Goal: Book appointment/travel/reservation: Book appointment/travel/reservation

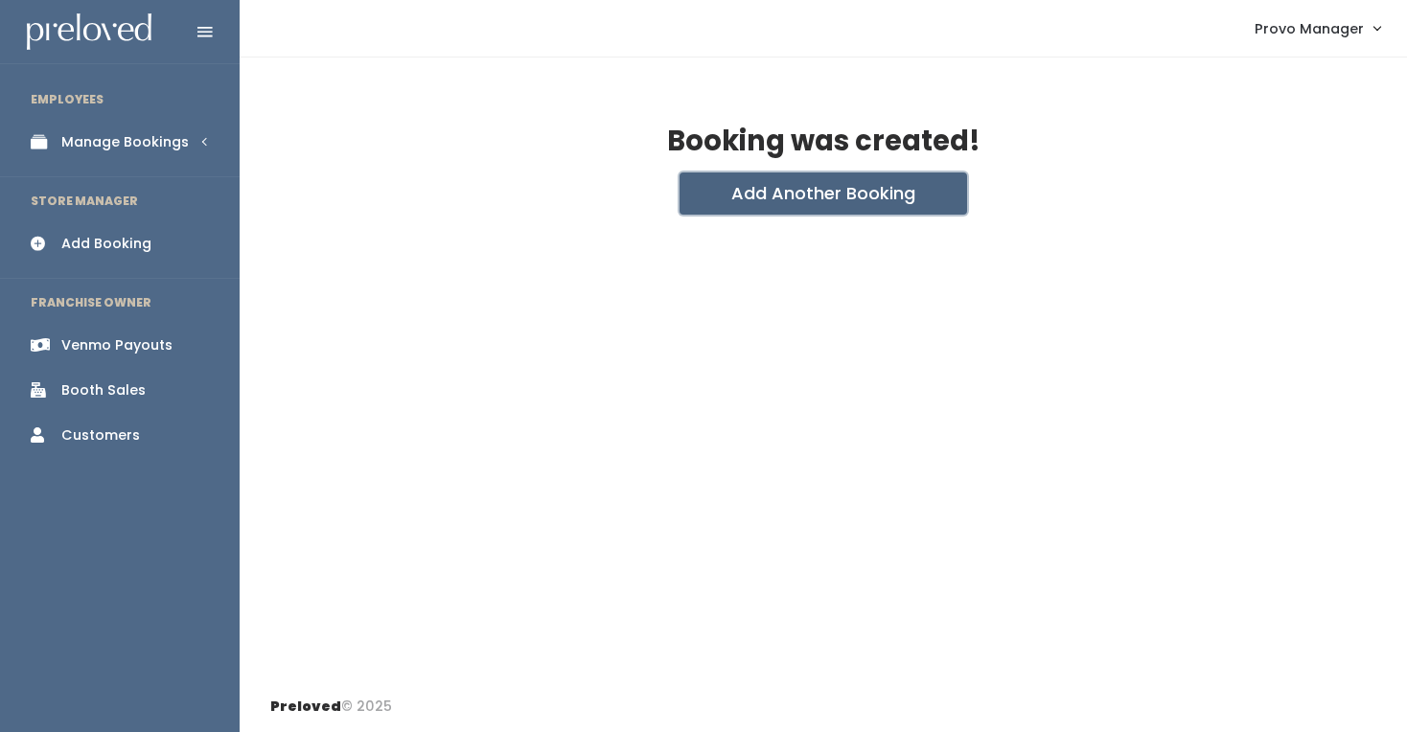
click at [737, 202] on button "Add Another Booking" at bounding box center [824, 194] width 288 height 42
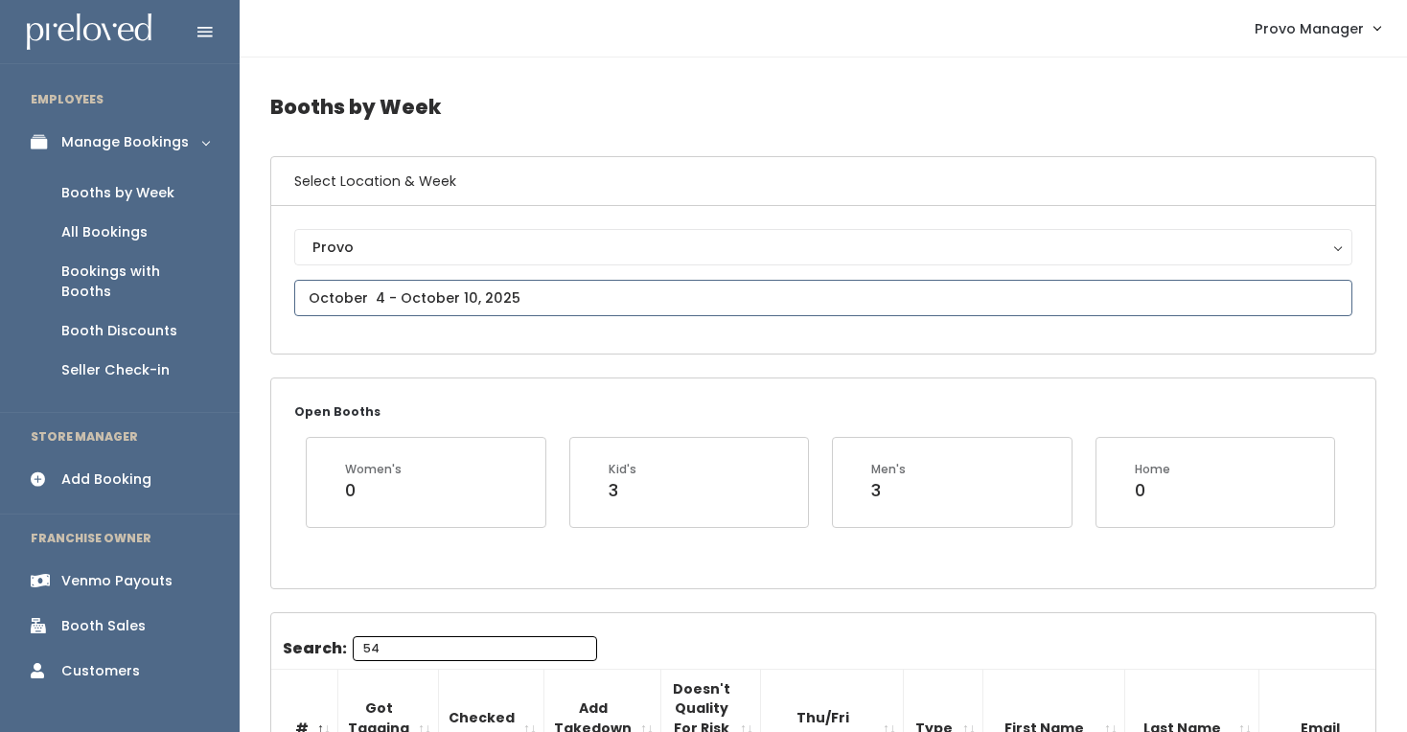
click at [424, 293] on input "text" at bounding box center [823, 298] width 1058 height 36
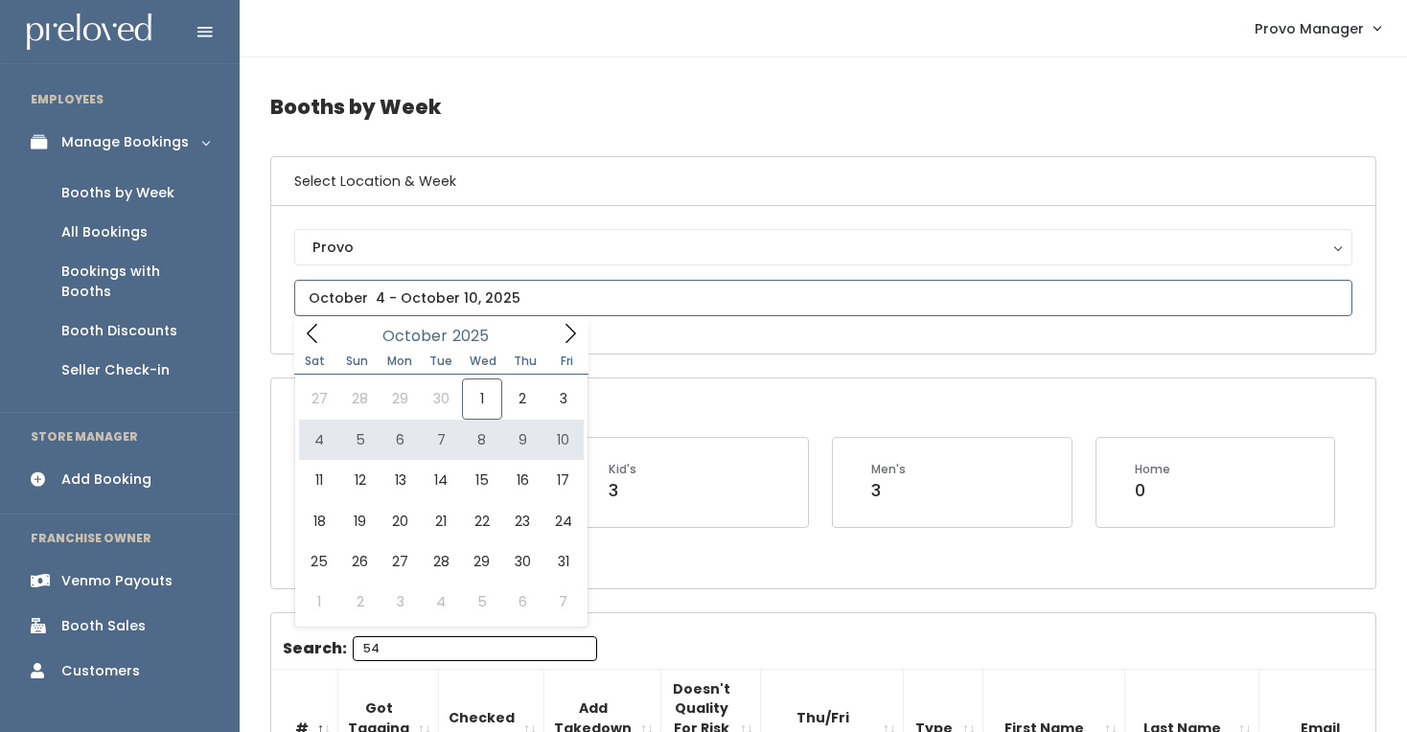
type input "October 4 to October 10"
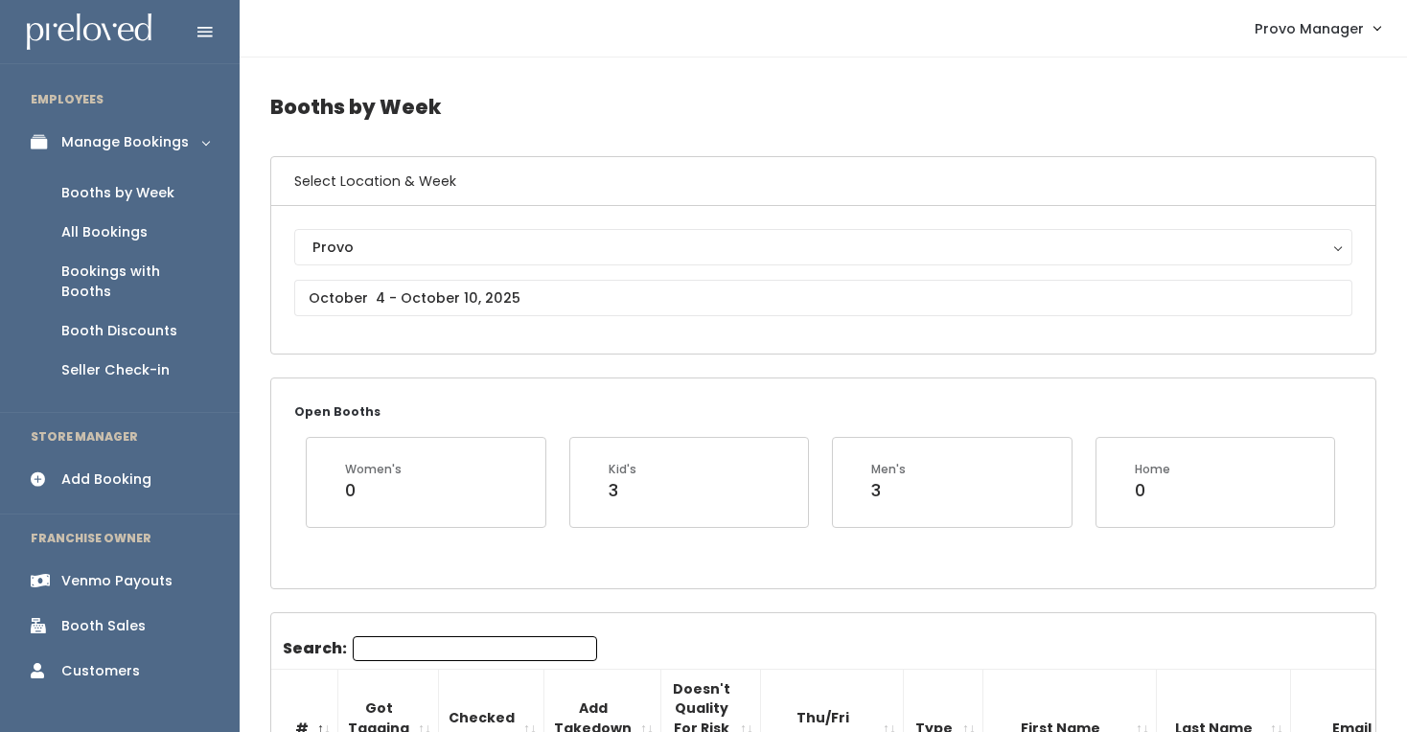
click at [402, 651] on input "Search:" at bounding box center [475, 648] width 244 height 25
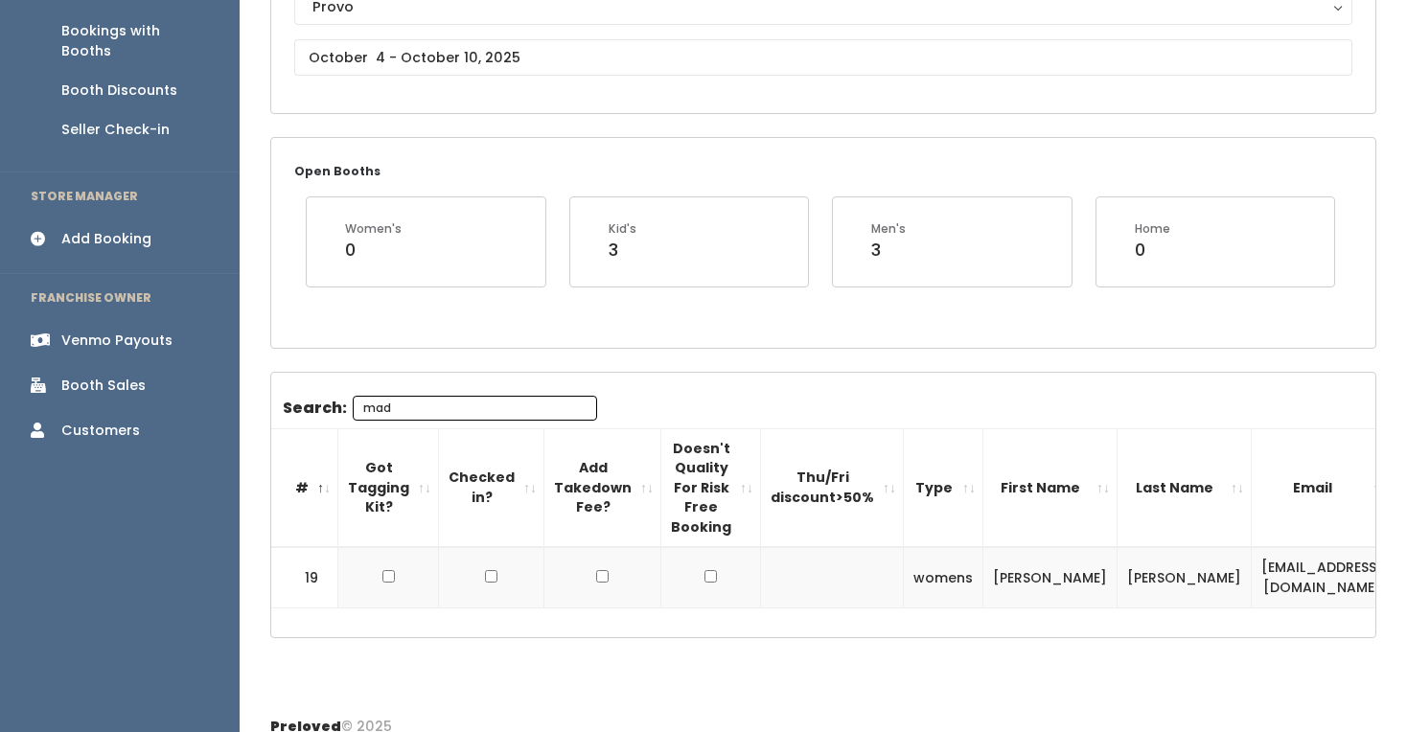
scroll to position [261, 0]
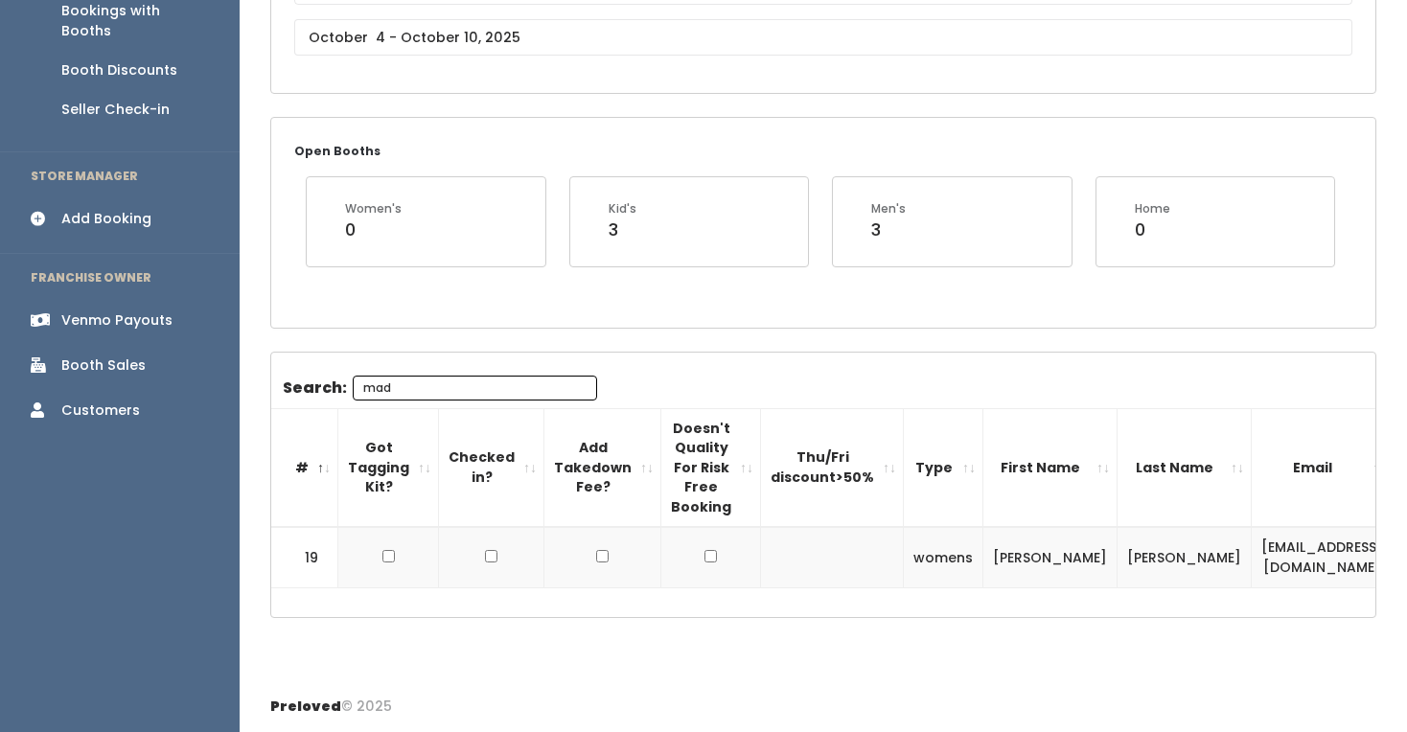
type input "mad"
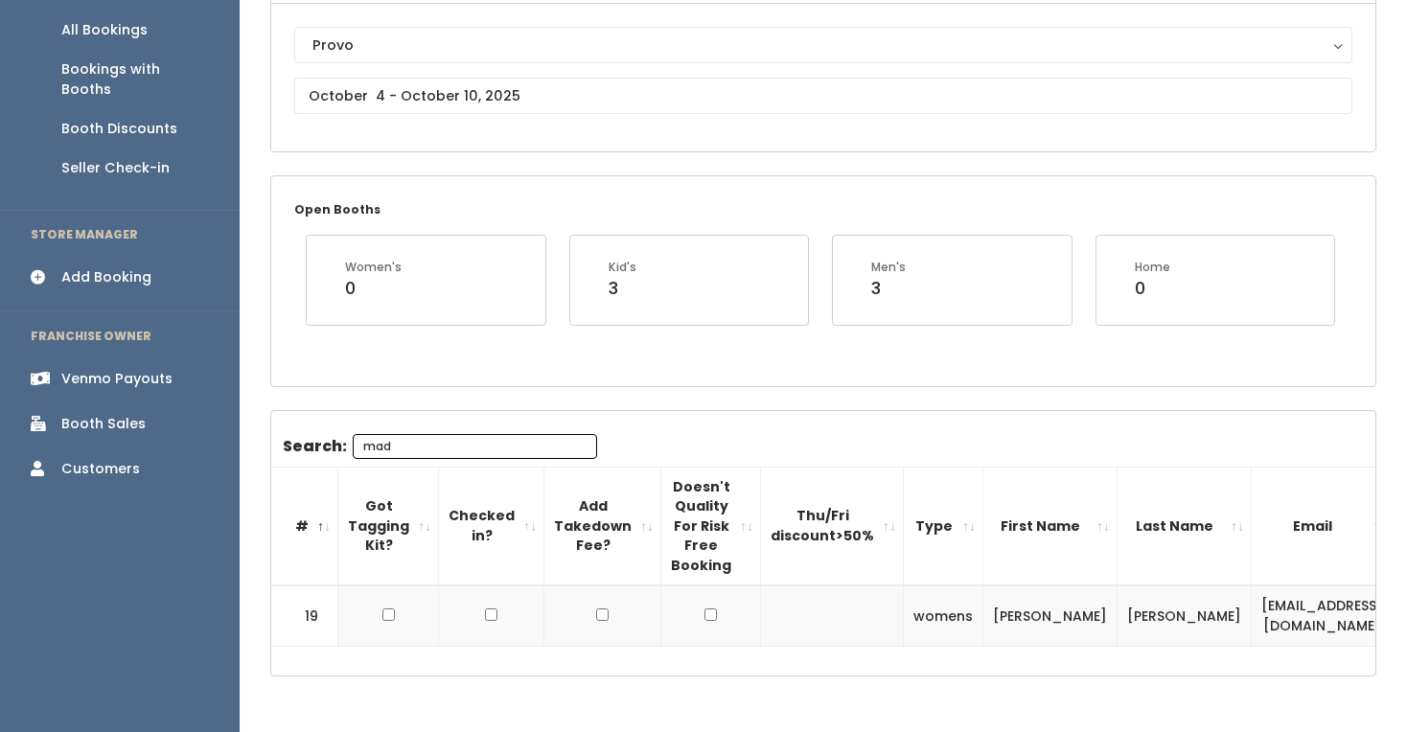
scroll to position [198, 0]
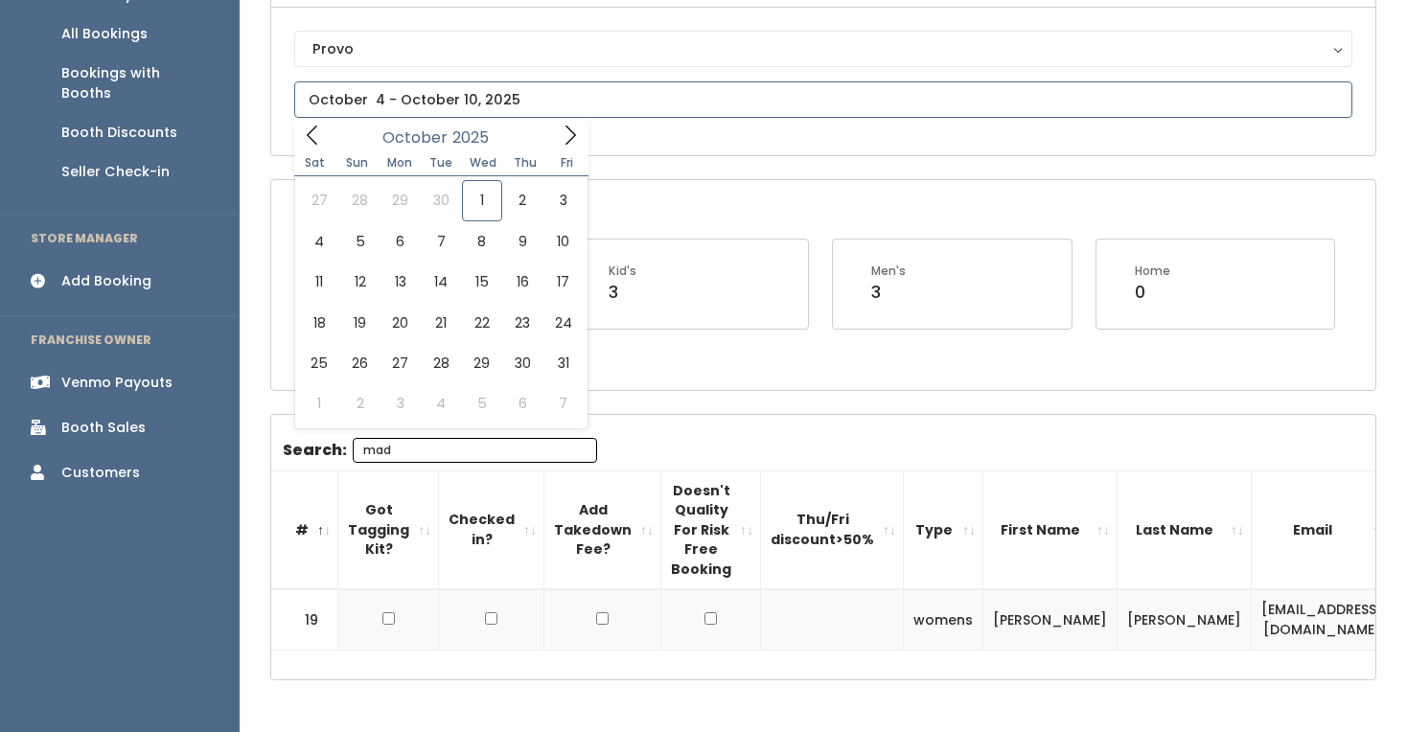
click at [456, 99] on input "text" at bounding box center [823, 99] width 1058 height 36
click at [539, 130] on div "October 2025" at bounding box center [441, 135] width 220 height 30
click at [566, 131] on icon at bounding box center [570, 135] width 21 height 21
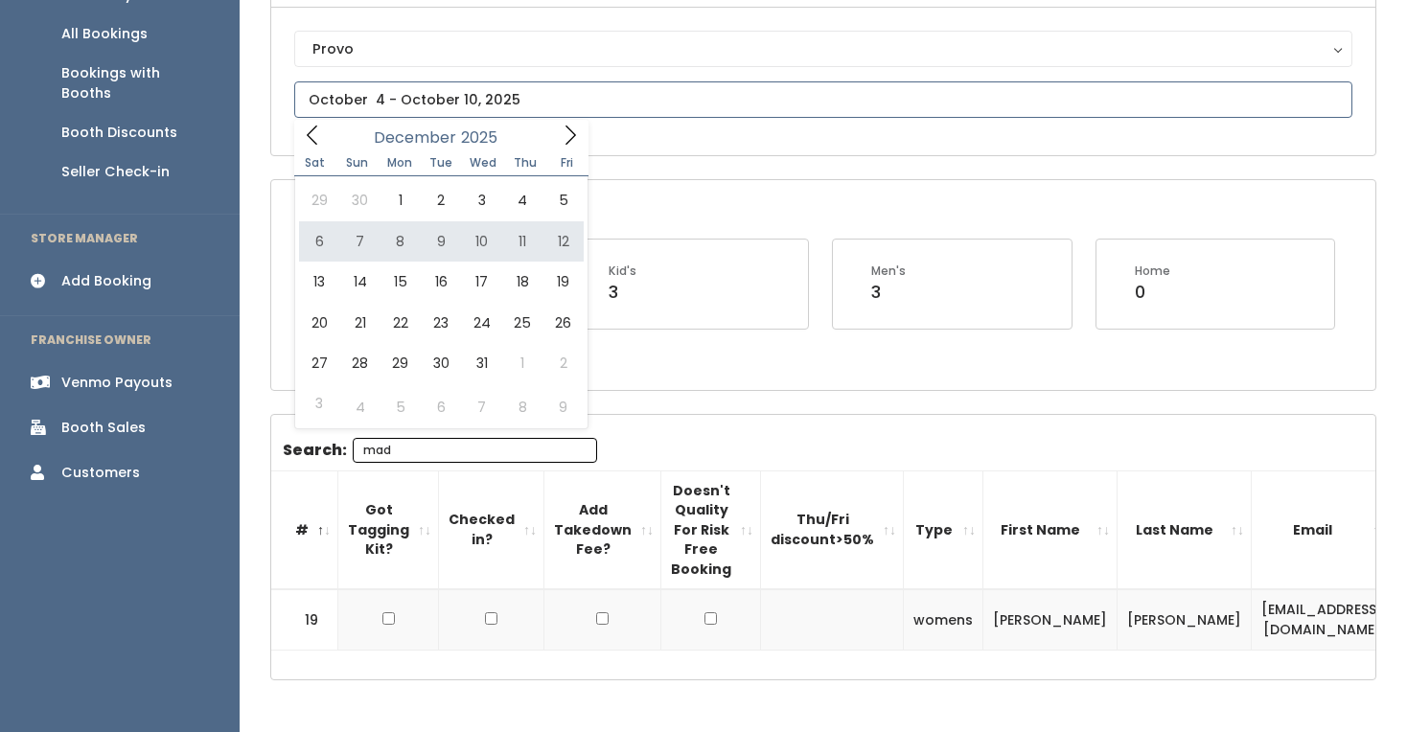
type input "December 6 to December 12"
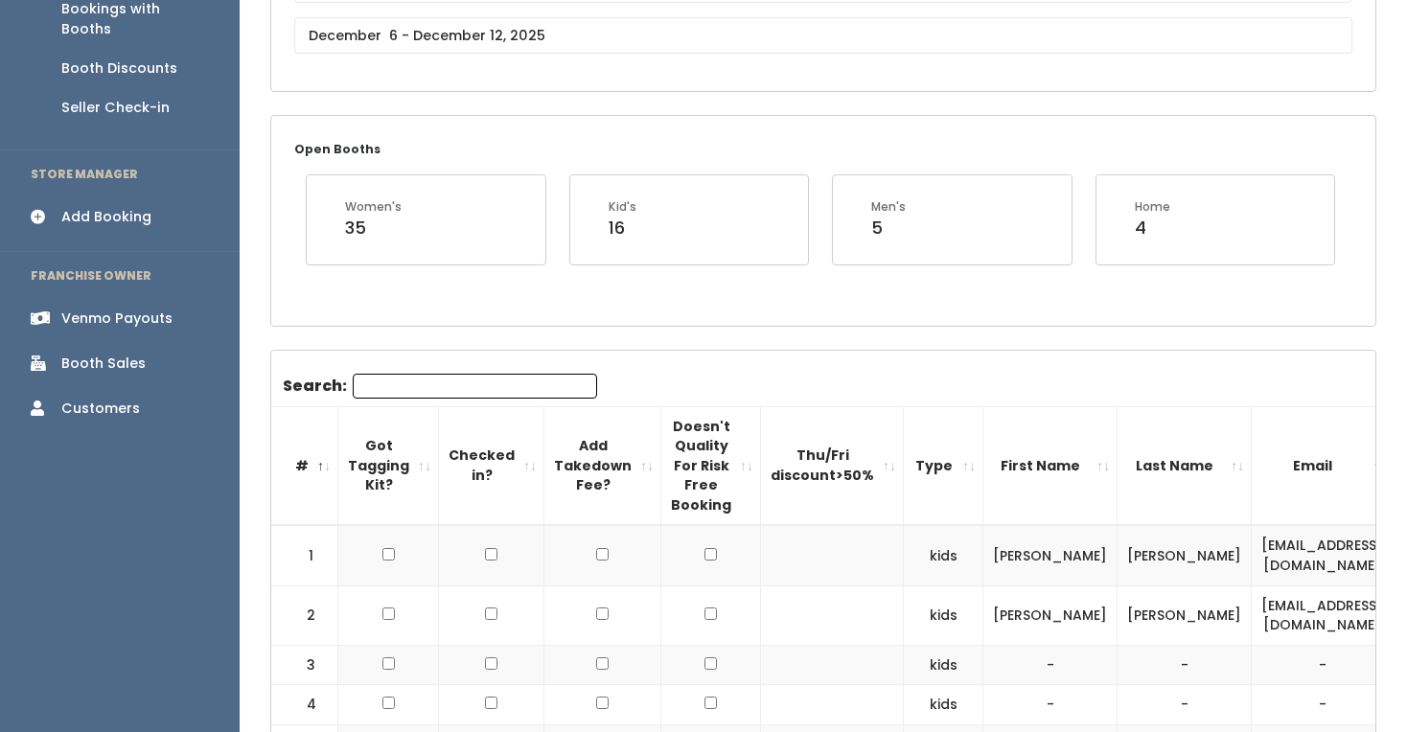
scroll to position [261, 0]
click at [449, 35] on input "text" at bounding box center [823, 37] width 1058 height 36
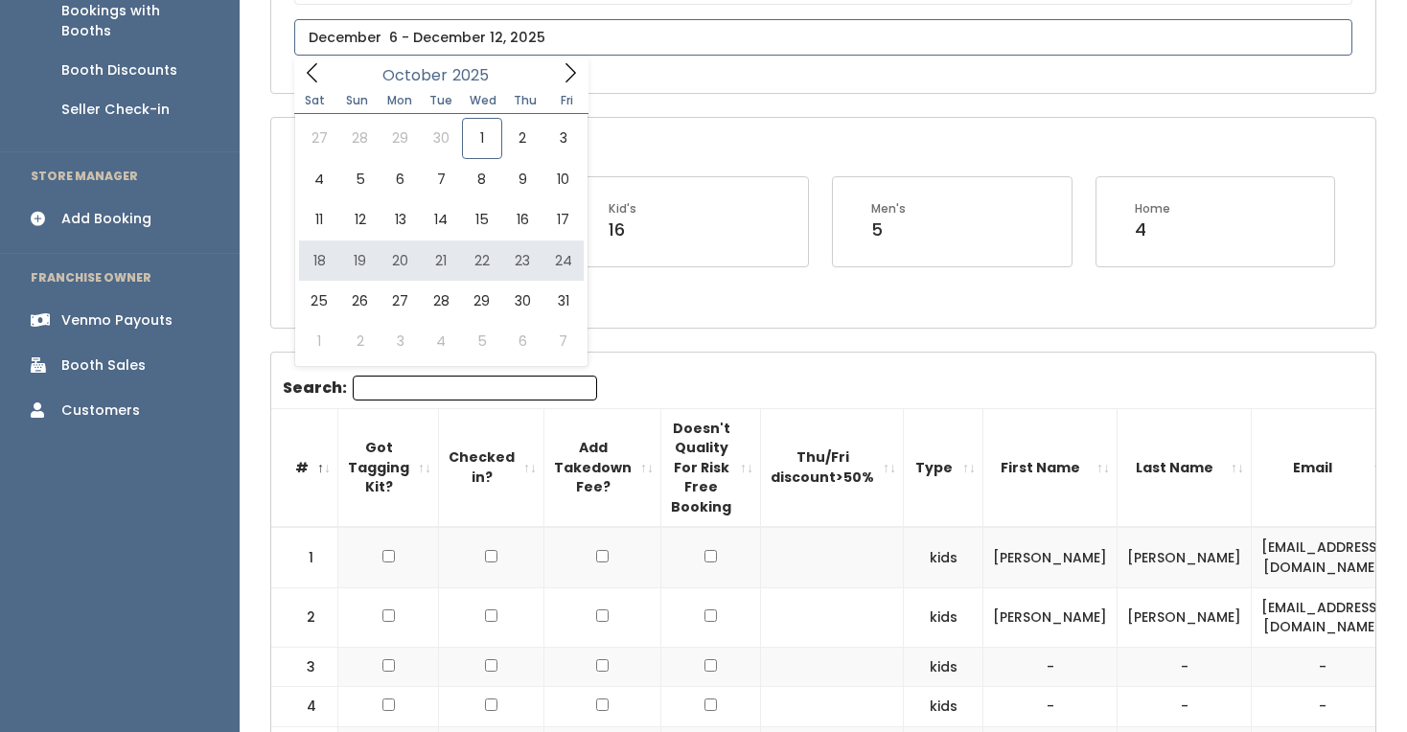
type input "October 18 to October 24"
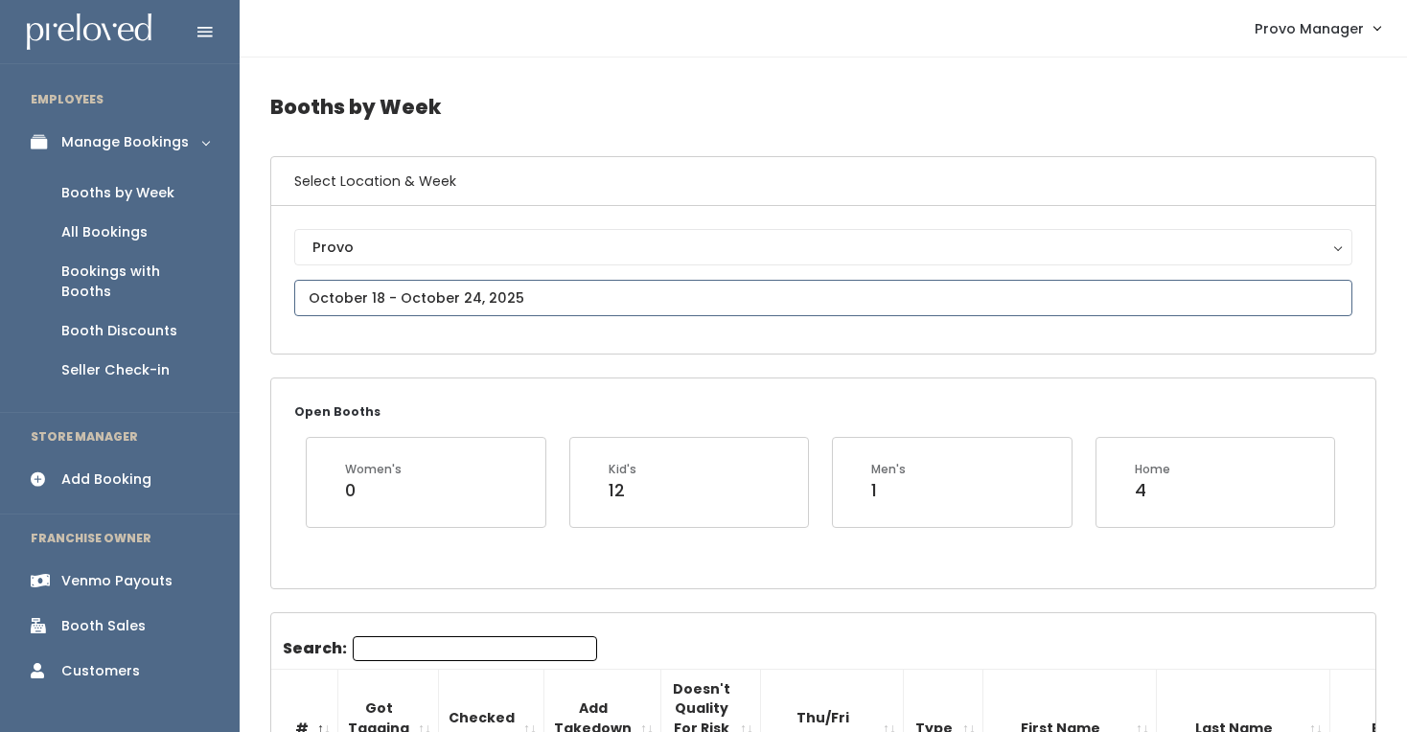
click at [434, 291] on input "text" at bounding box center [823, 298] width 1058 height 36
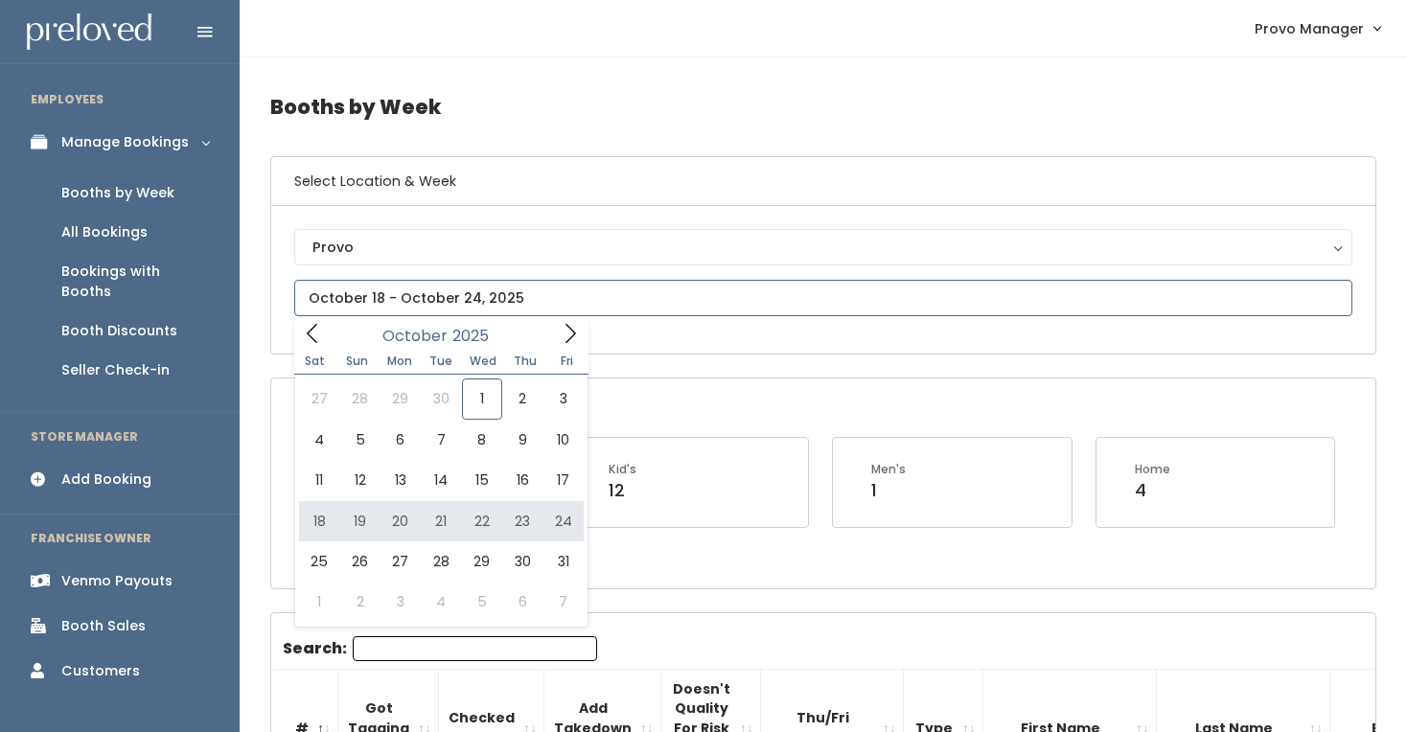
type input "October 18 to October 24"
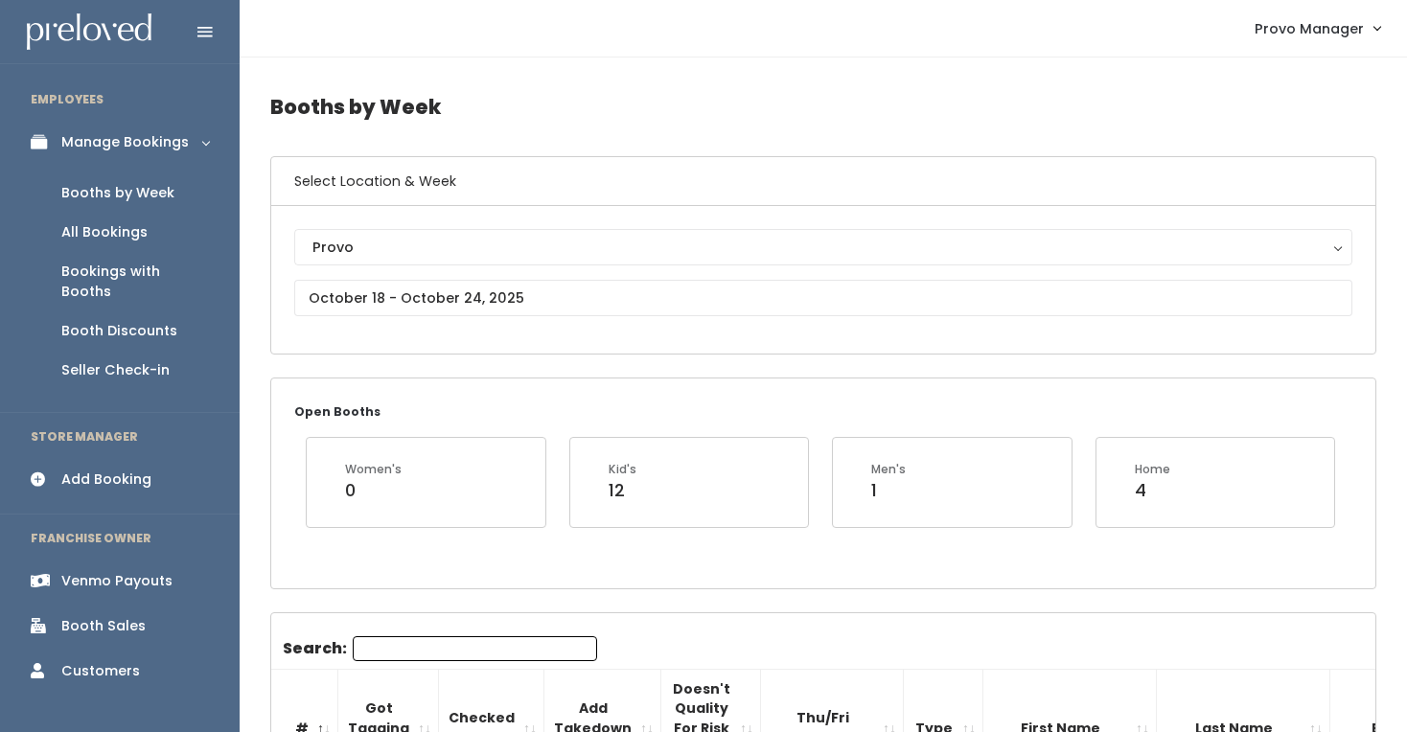
click at [413, 643] on input "Search:" at bounding box center [475, 648] width 244 height 25
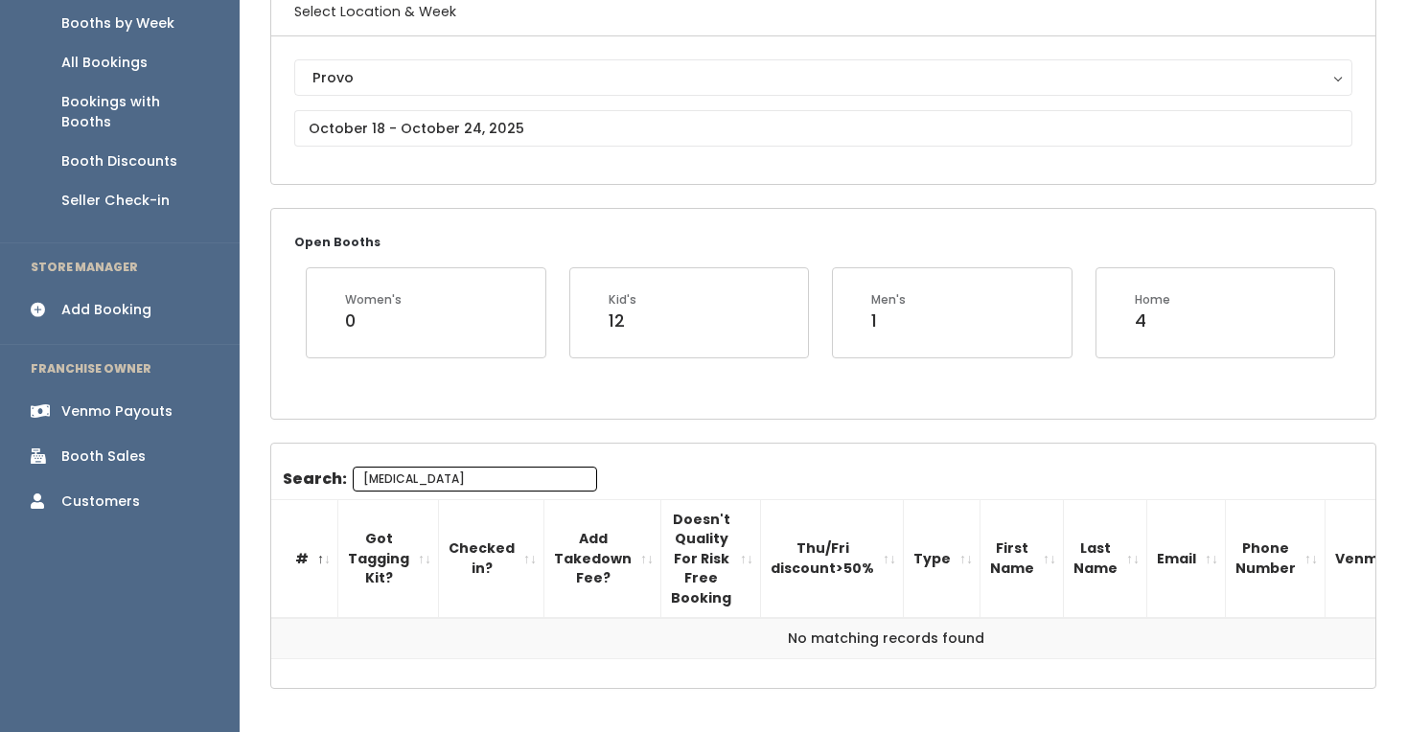
scroll to position [165, 0]
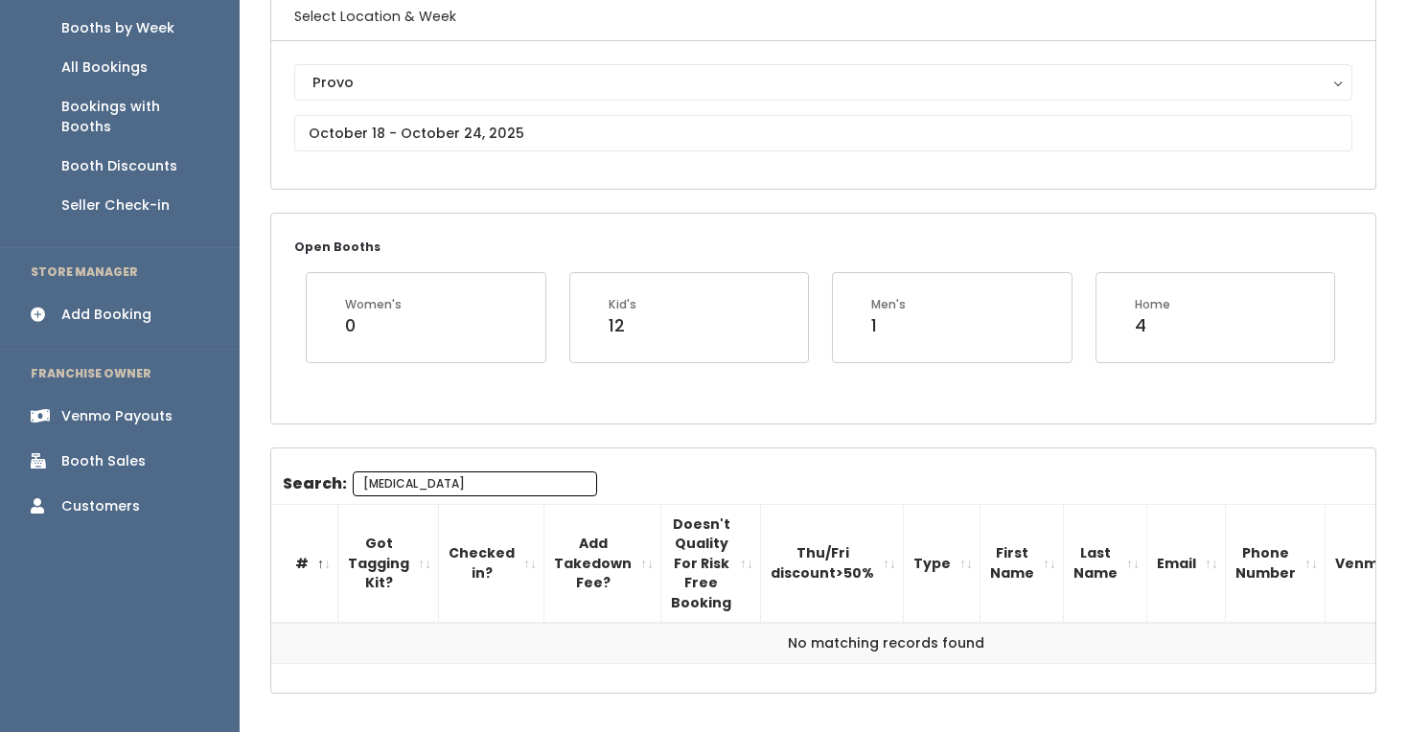
type input "kyra"
click at [444, 128] on input "text" at bounding box center [823, 133] width 1058 height 36
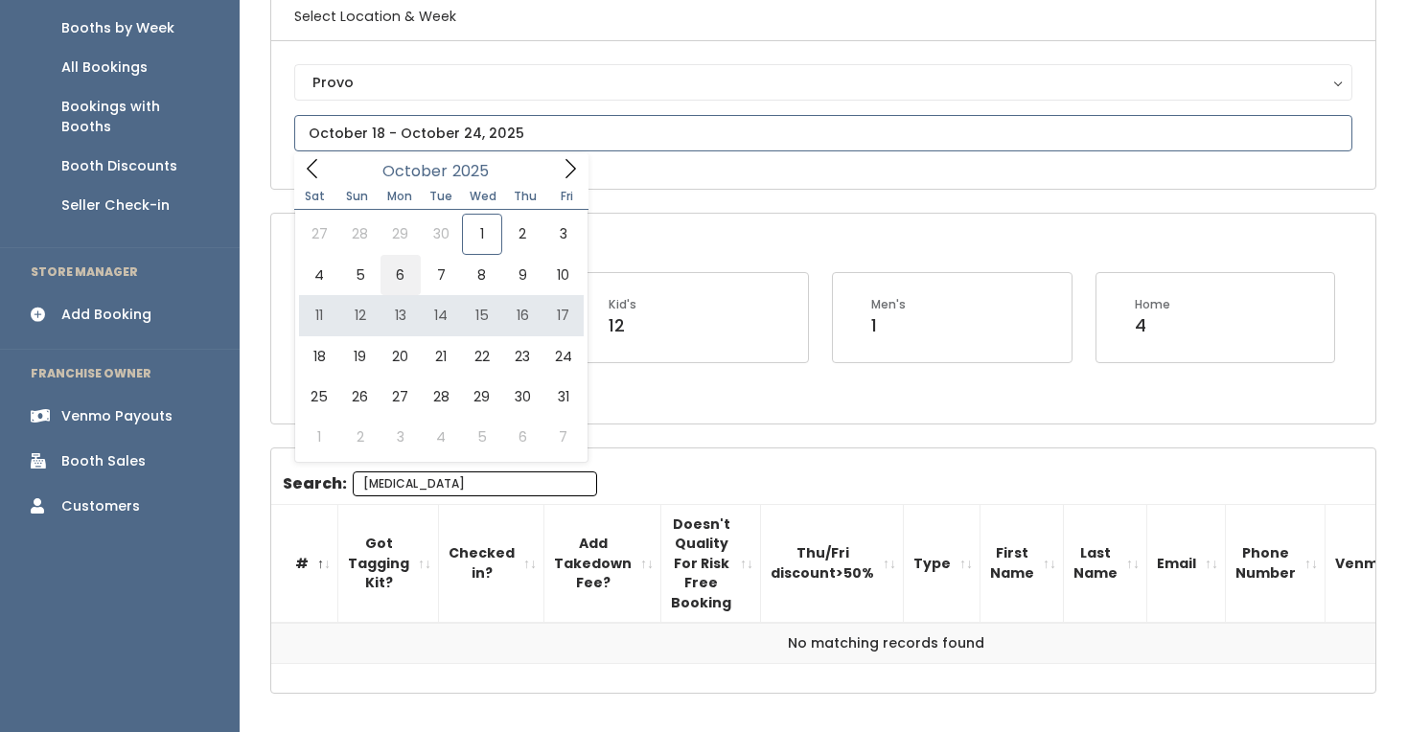
type input "October 4 to October 10"
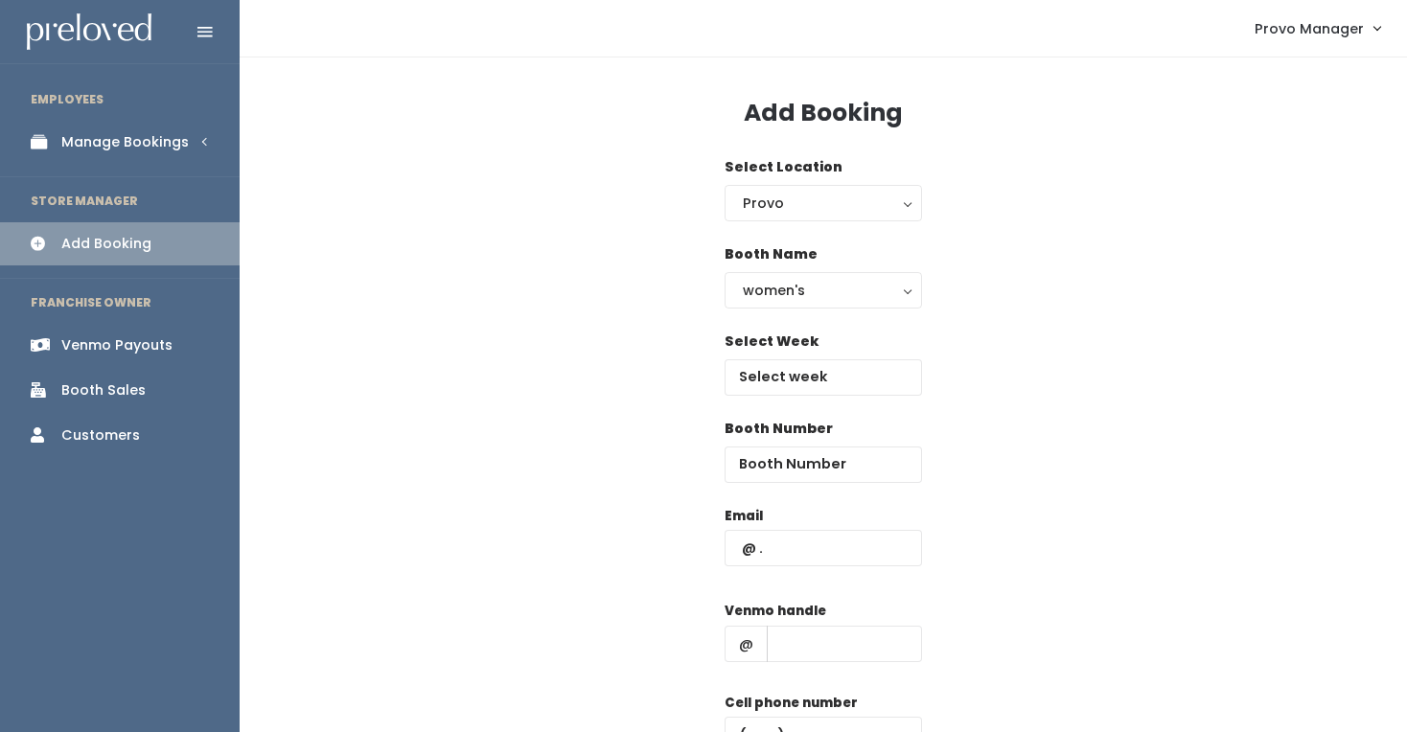
scroll to position [185, 0]
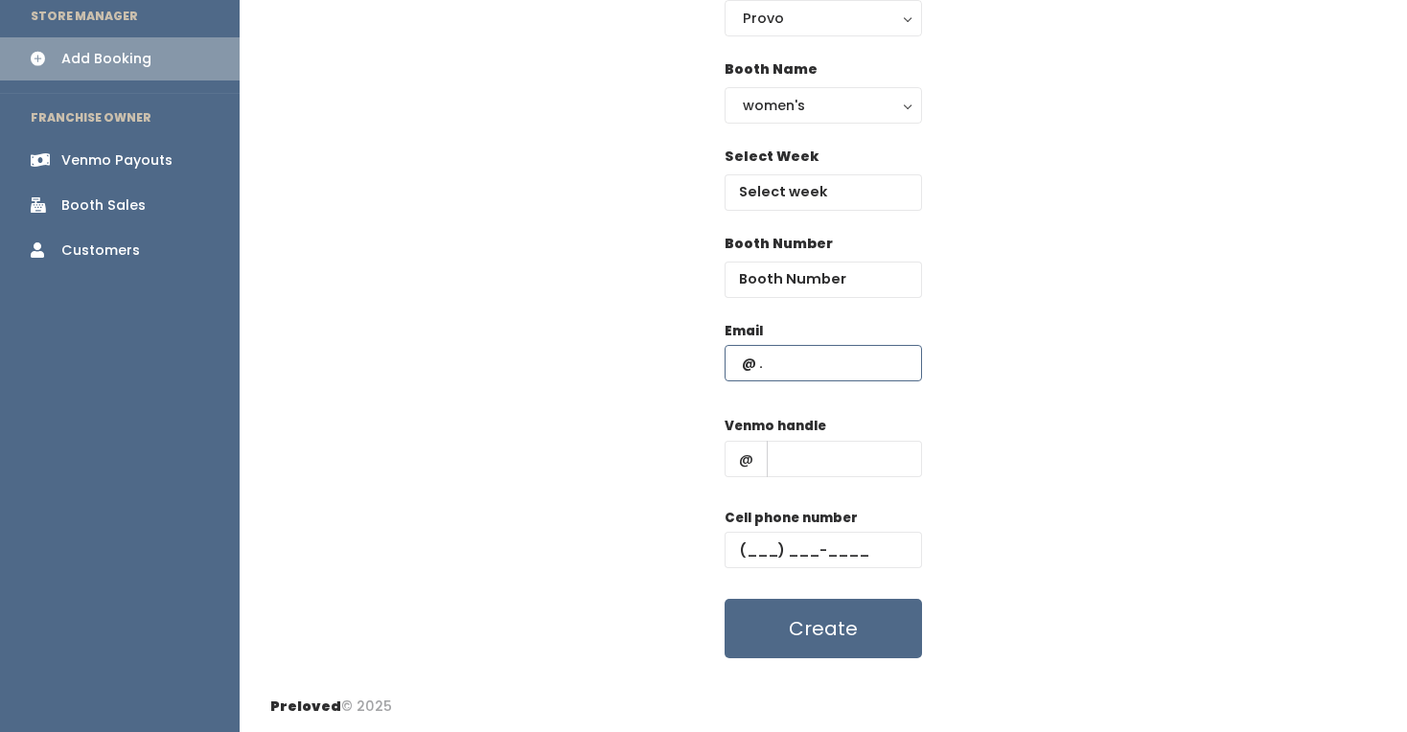
click at [827, 371] on input "text" at bounding box center [823, 363] width 197 height 36
paste input "[EMAIL_ADDRESS][DOMAIN_NAME]"
type input "[EMAIL_ADDRESS][DOMAIN_NAME]"
click at [873, 472] on input "text" at bounding box center [844, 459] width 155 height 36
type input "d"
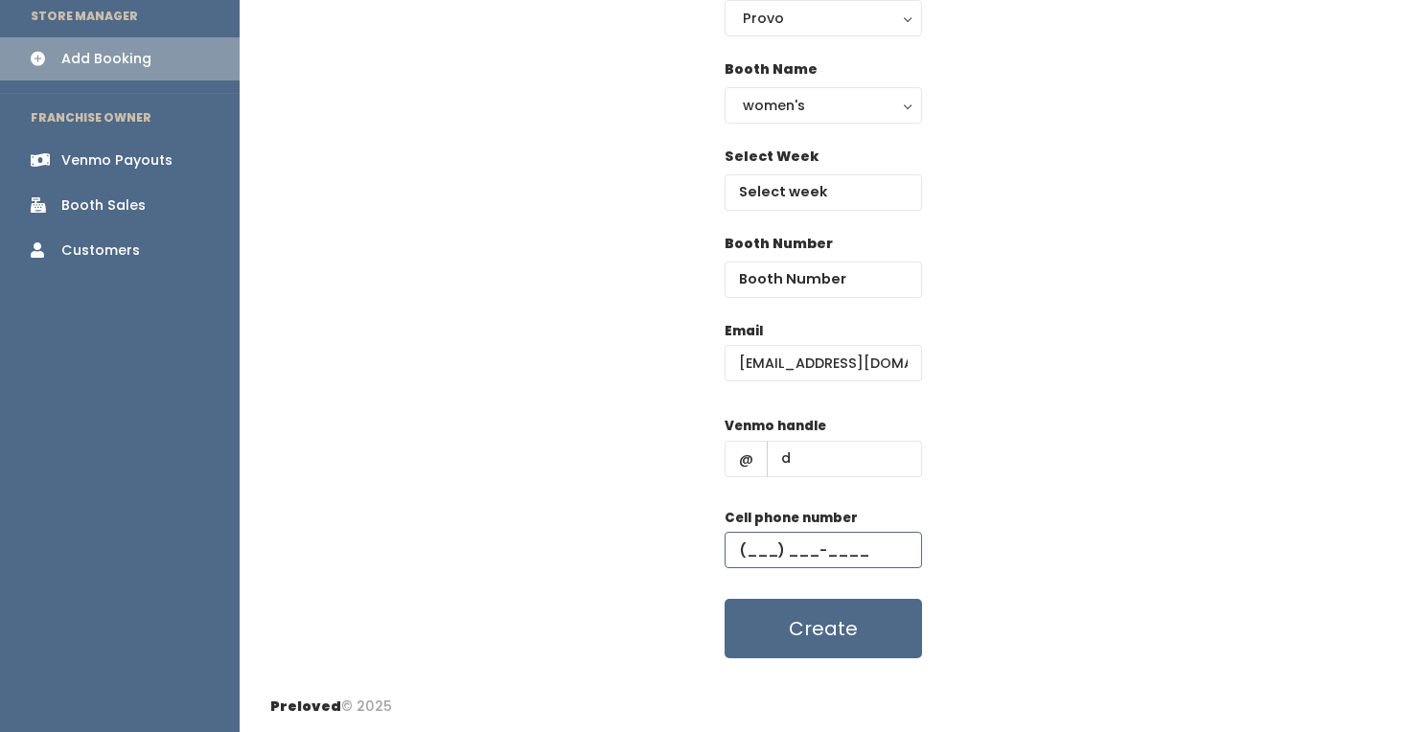
click at [859, 561] on input "text" at bounding box center [823, 550] width 197 height 36
type input "[PHONE_NUMBER]"
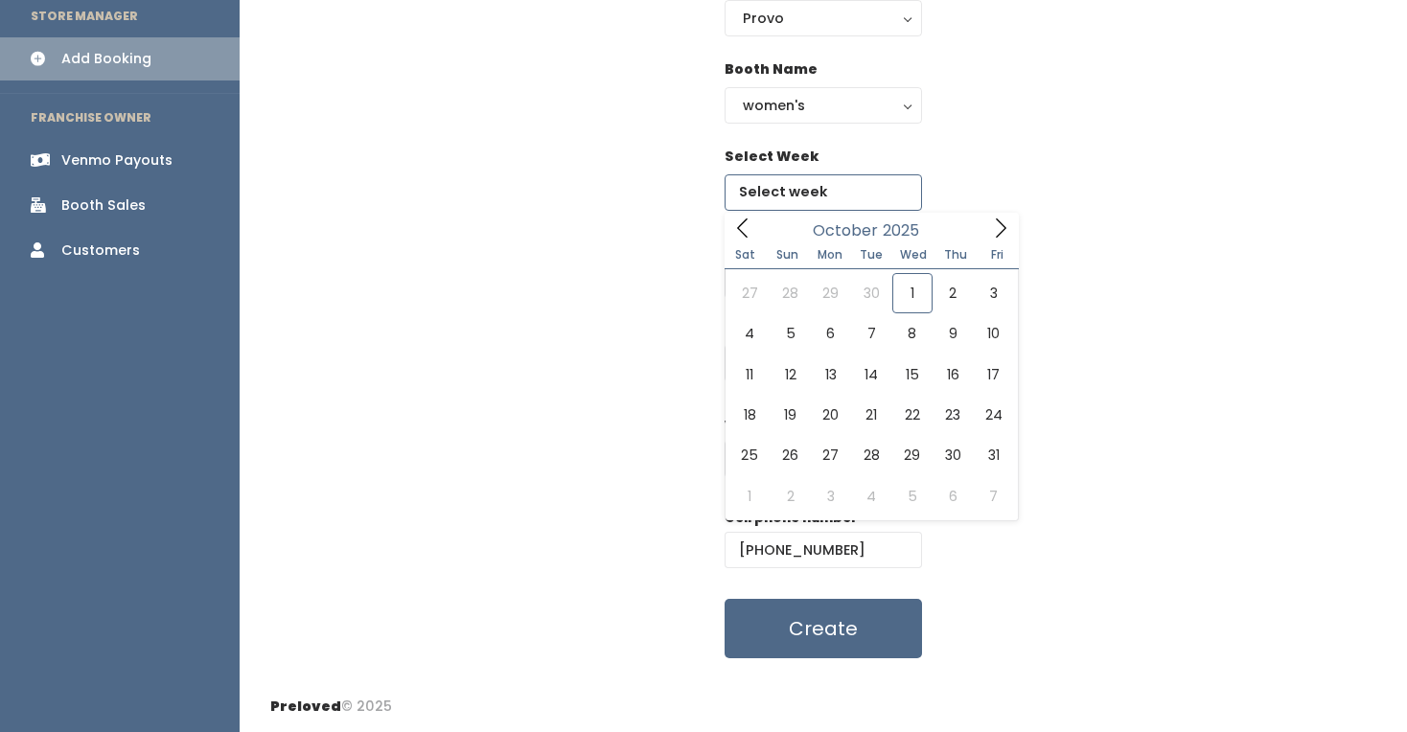
click at [801, 202] on input "text" at bounding box center [823, 192] width 197 height 36
type input "[DATE] to [DATE]"
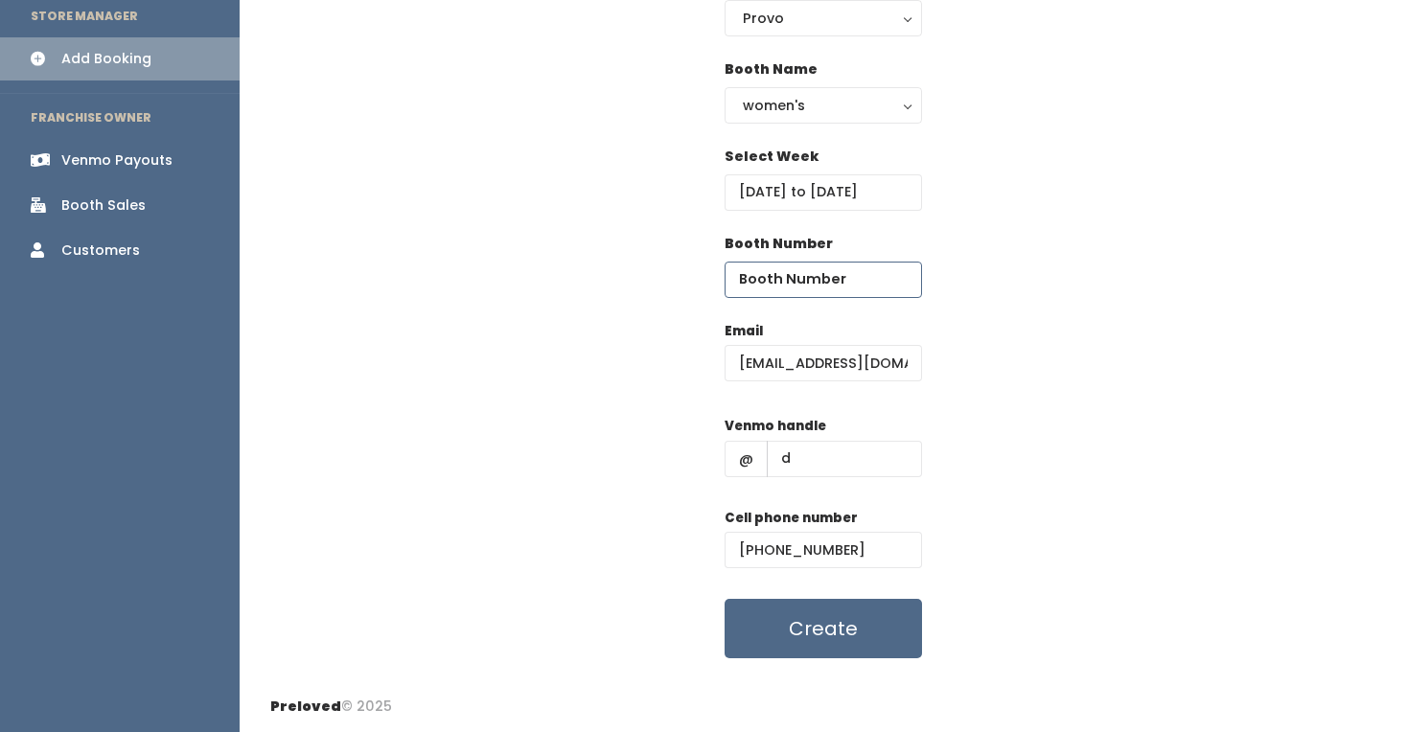
click at [790, 279] on input "number" at bounding box center [823, 280] width 197 height 36
type input "17"
click at [1037, 396] on div "Email kyrabagyra@gmail.com Venmo handle @ d Cell phone number (555) 555-5555 Cr…" at bounding box center [823, 490] width 1106 height 338
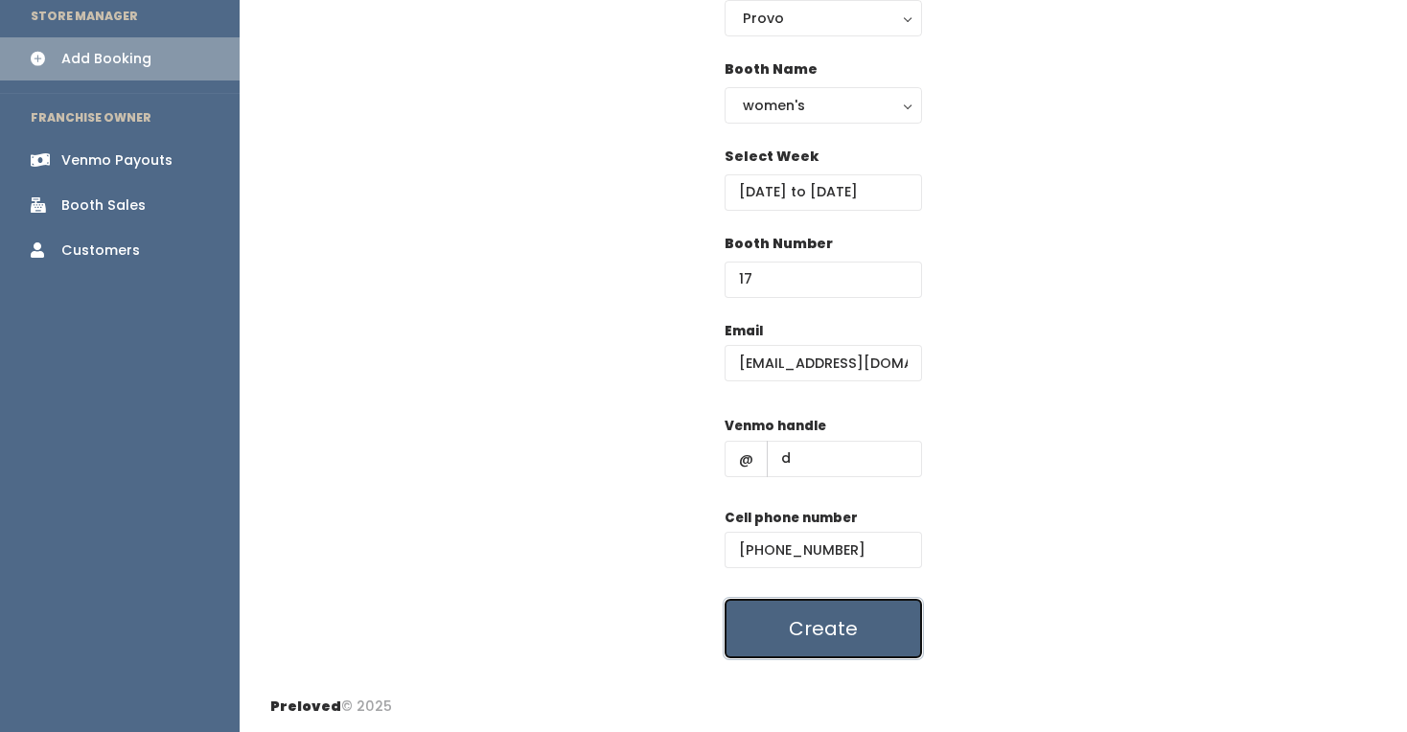
click at [855, 626] on button "Create" at bounding box center [823, 628] width 197 height 59
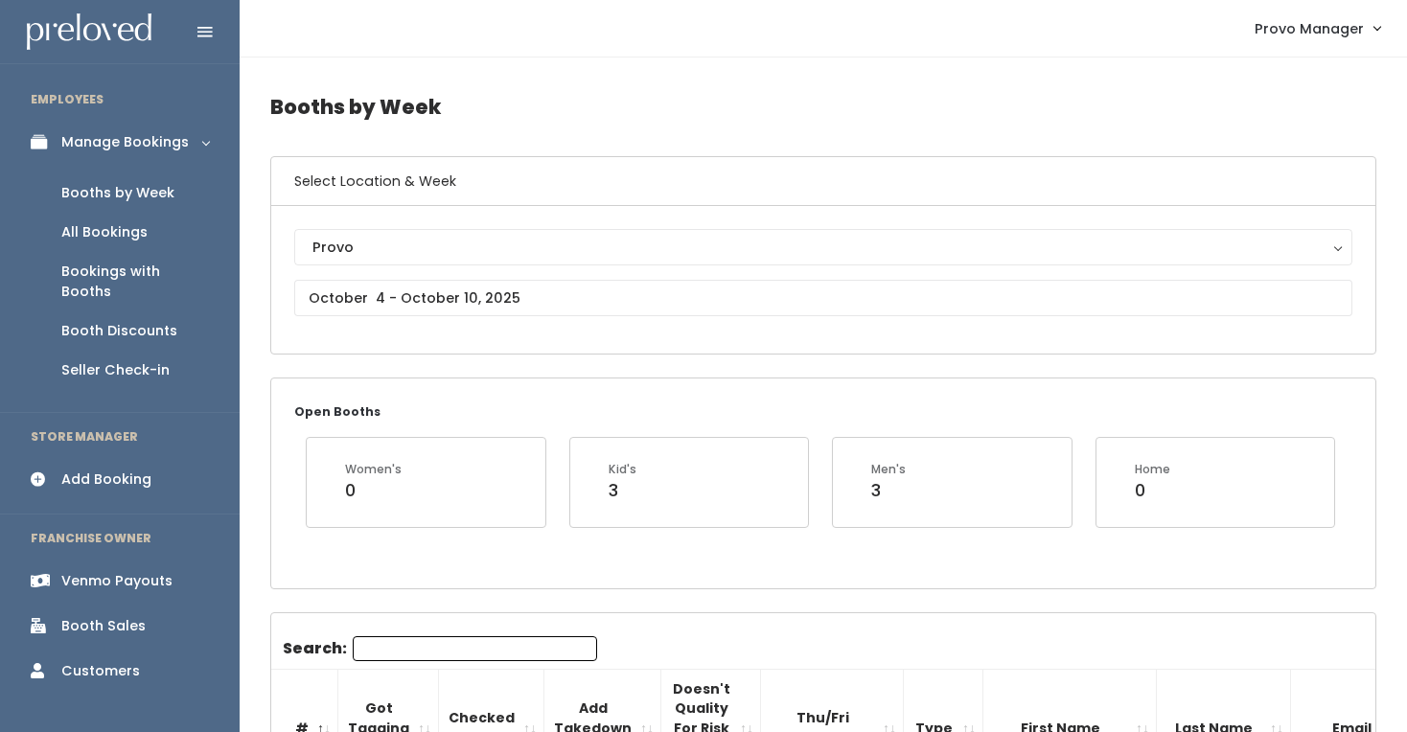
click at [394, 649] on input "Search:" at bounding box center [475, 648] width 244 height 25
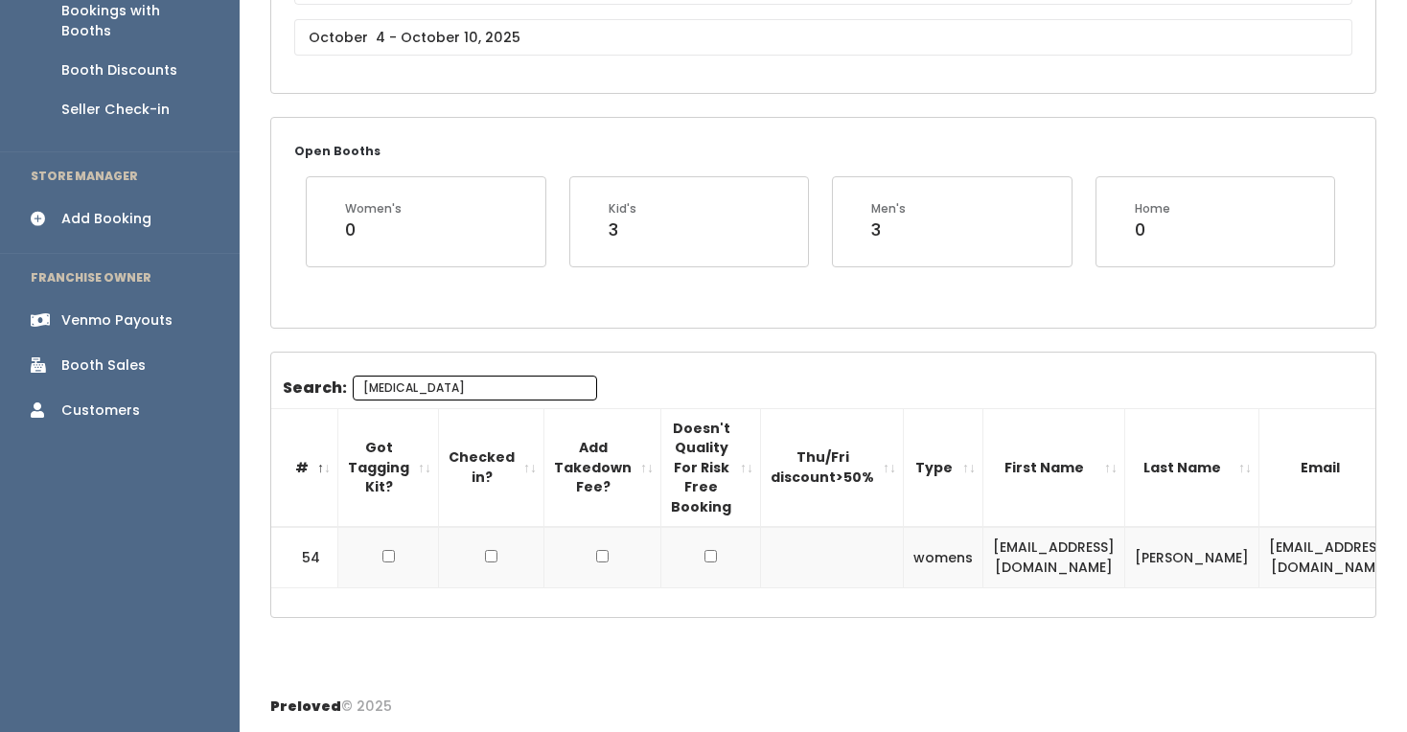
scroll to position [0, 296]
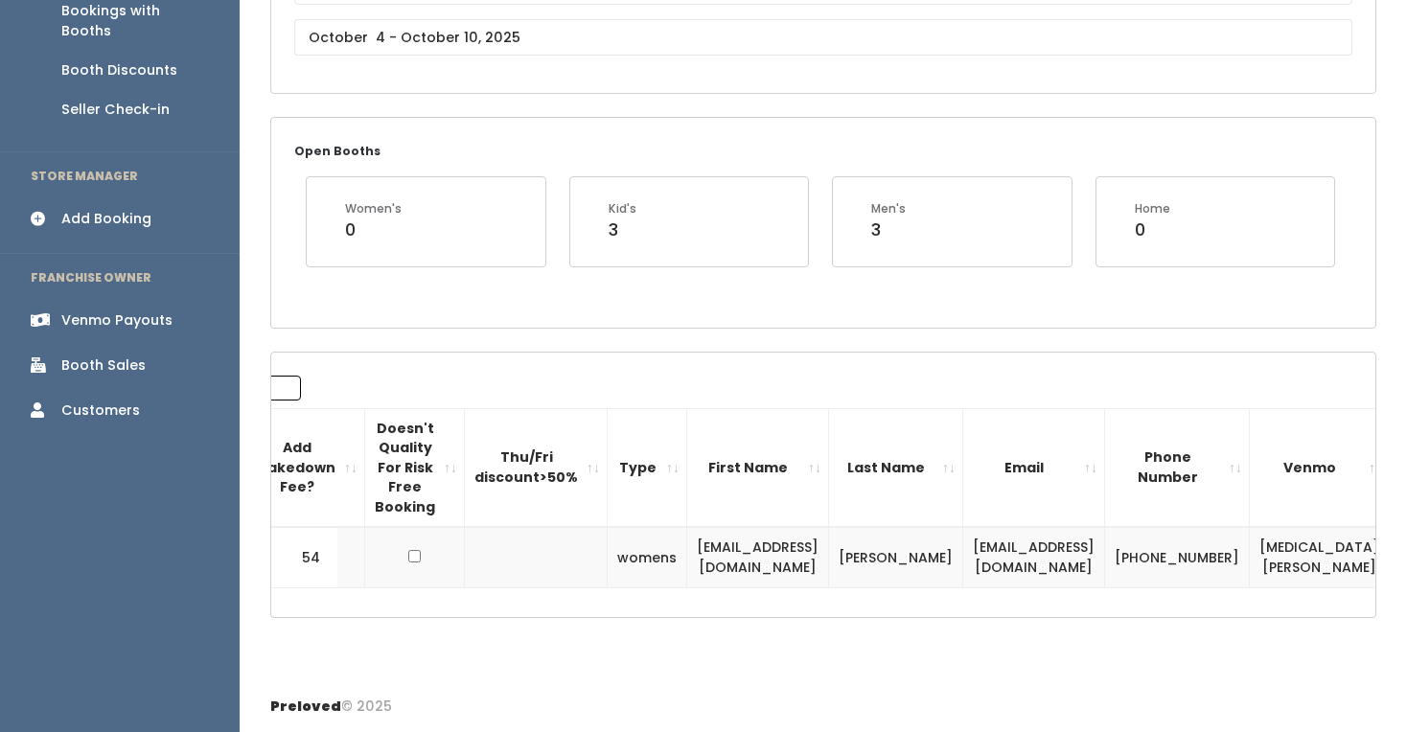
type input "[MEDICAL_DATA]"
drag, startPoint x: 1106, startPoint y: 555, endPoint x: 930, endPoint y: 555, distance: 176.4
click at [963, 556] on td "[EMAIL_ADDRESS][DOMAIN_NAME]" at bounding box center [1034, 557] width 142 height 60
copy td "[EMAIL_ADDRESS][DOMAIN_NAME]"
click at [520, 40] on input "text" at bounding box center [823, 37] width 1058 height 36
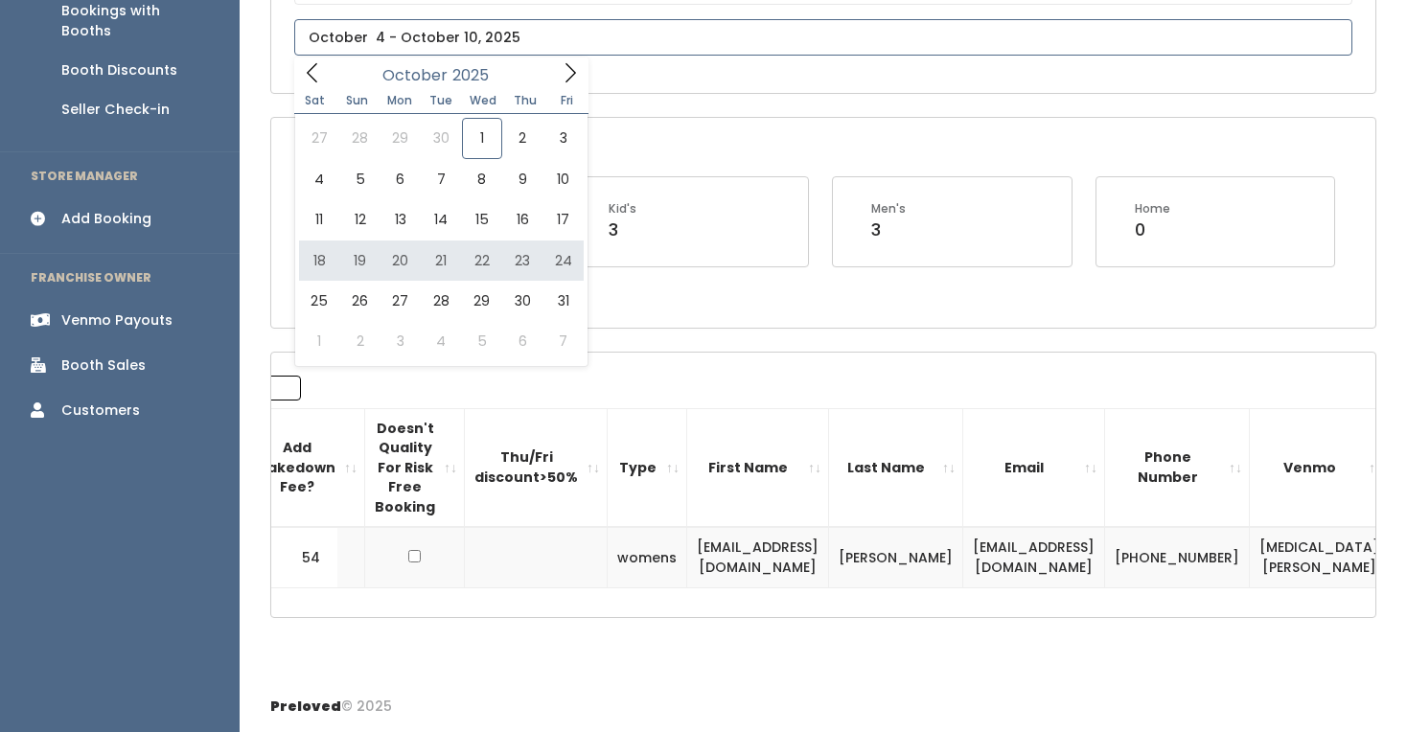
type input "[DATE] to [DATE]"
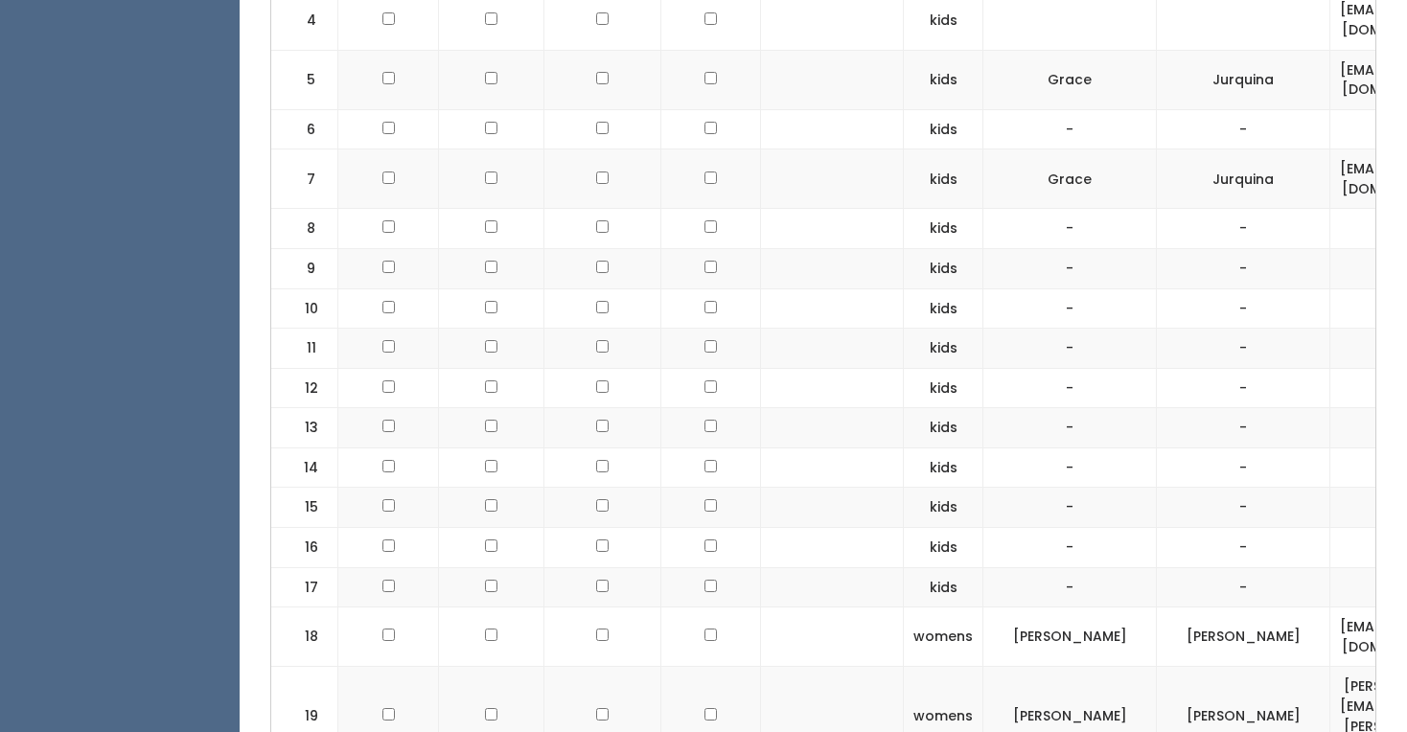
scroll to position [962, 0]
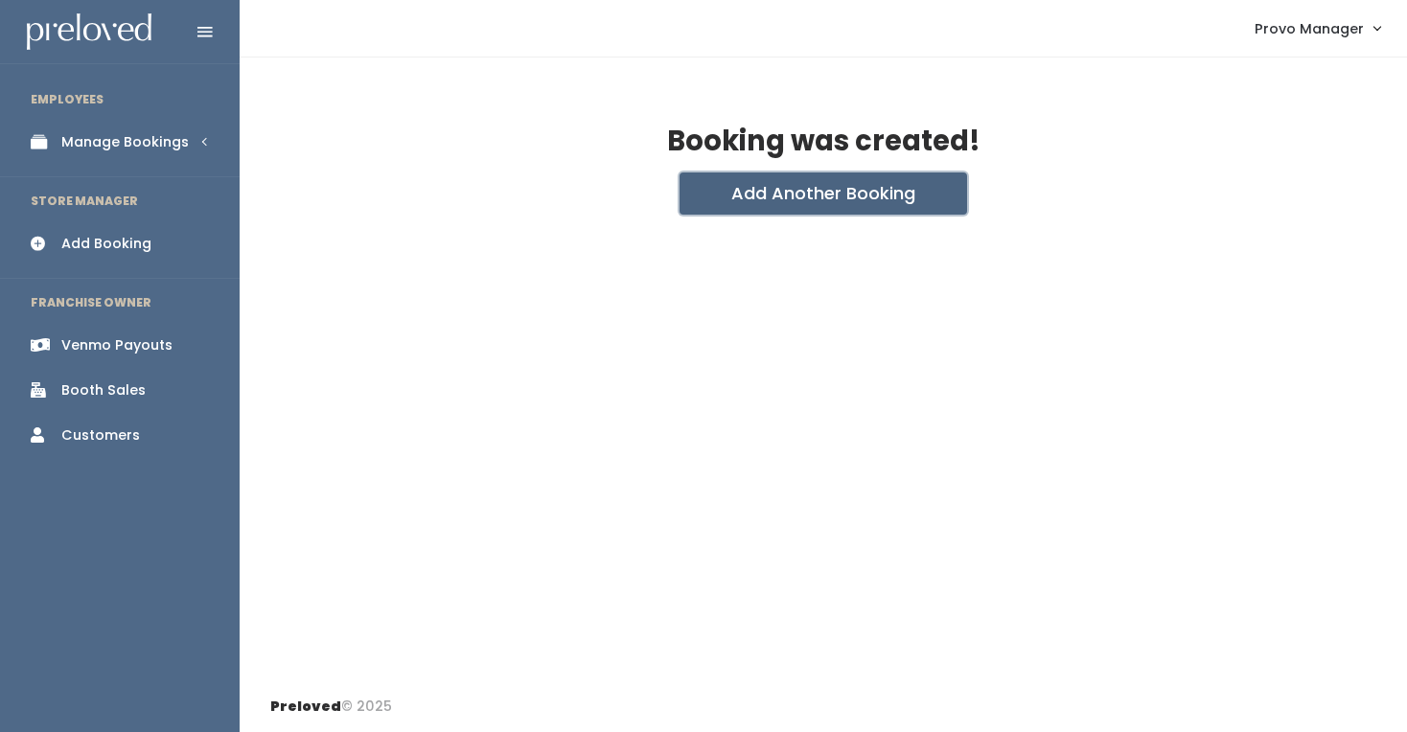
click at [775, 194] on button "Add Another Booking" at bounding box center [824, 194] width 288 height 42
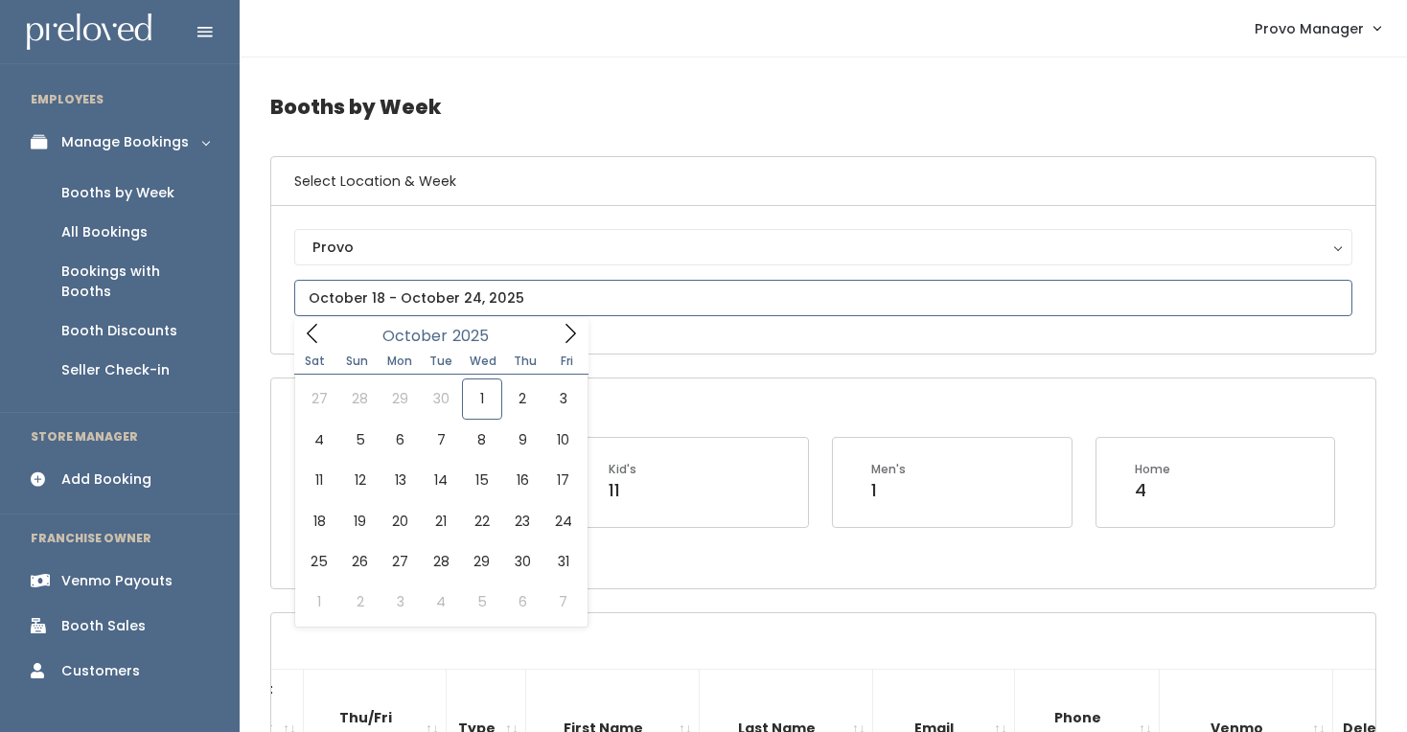
click at [396, 306] on input "text" at bounding box center [823, 298] width 1058 height 36
type input "October 18 to October 24"
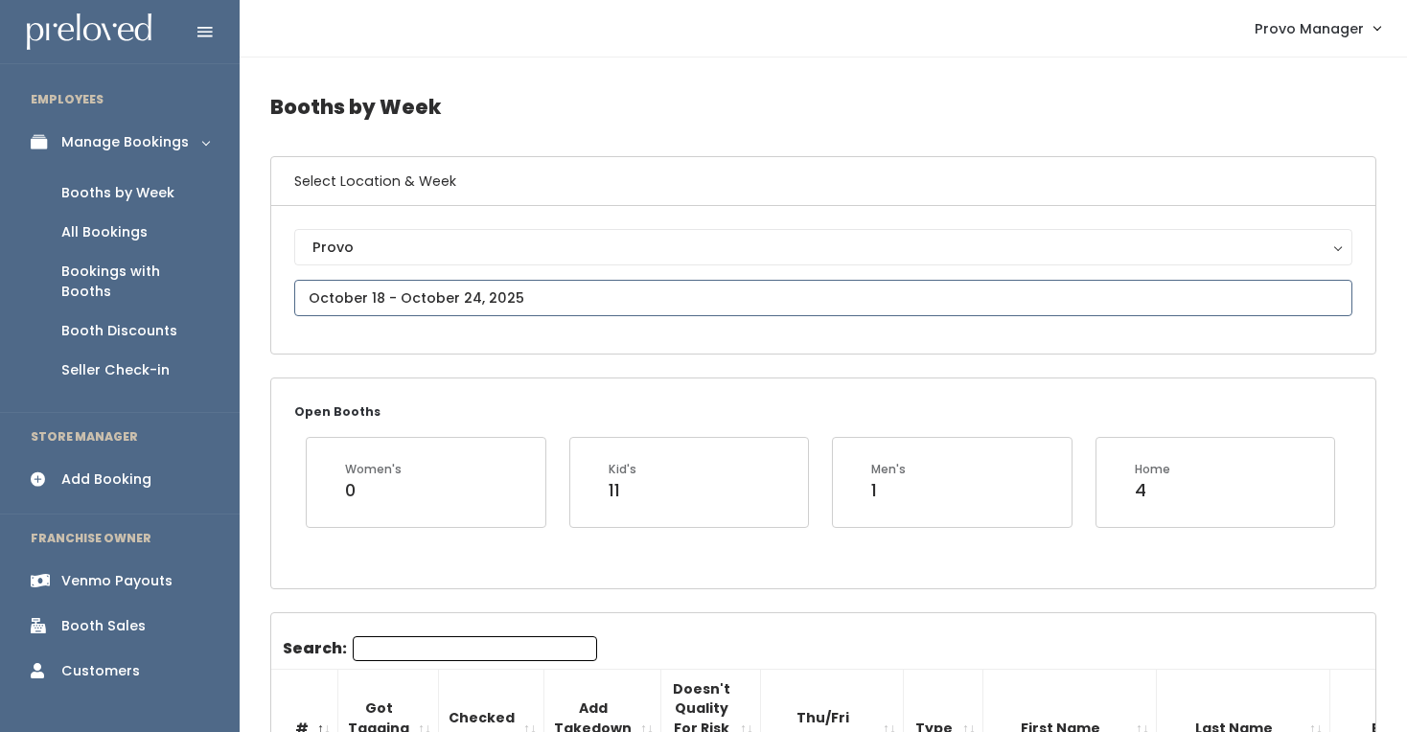
click at [449, 300] on input "text" at bounding box center [823, 298] width 1058 height 36
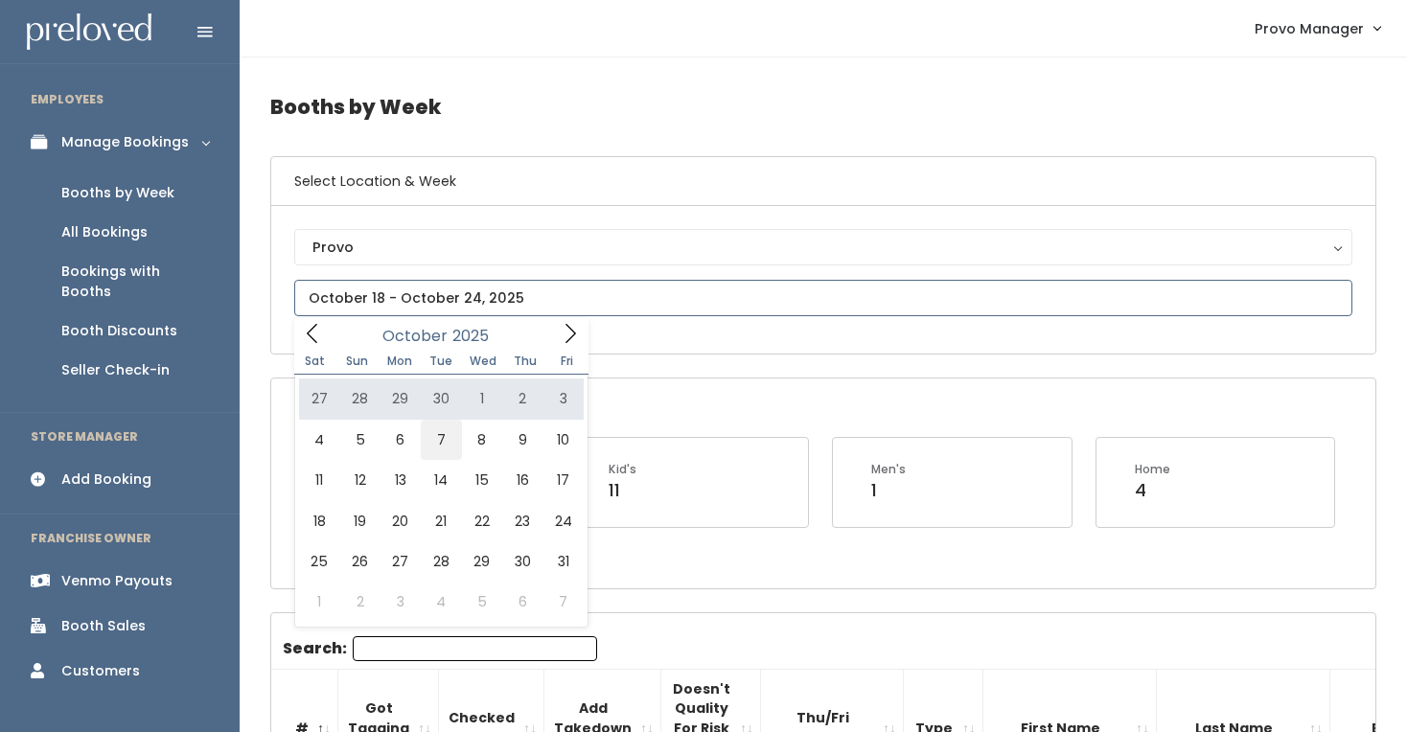
type input "October 4 to October 10"
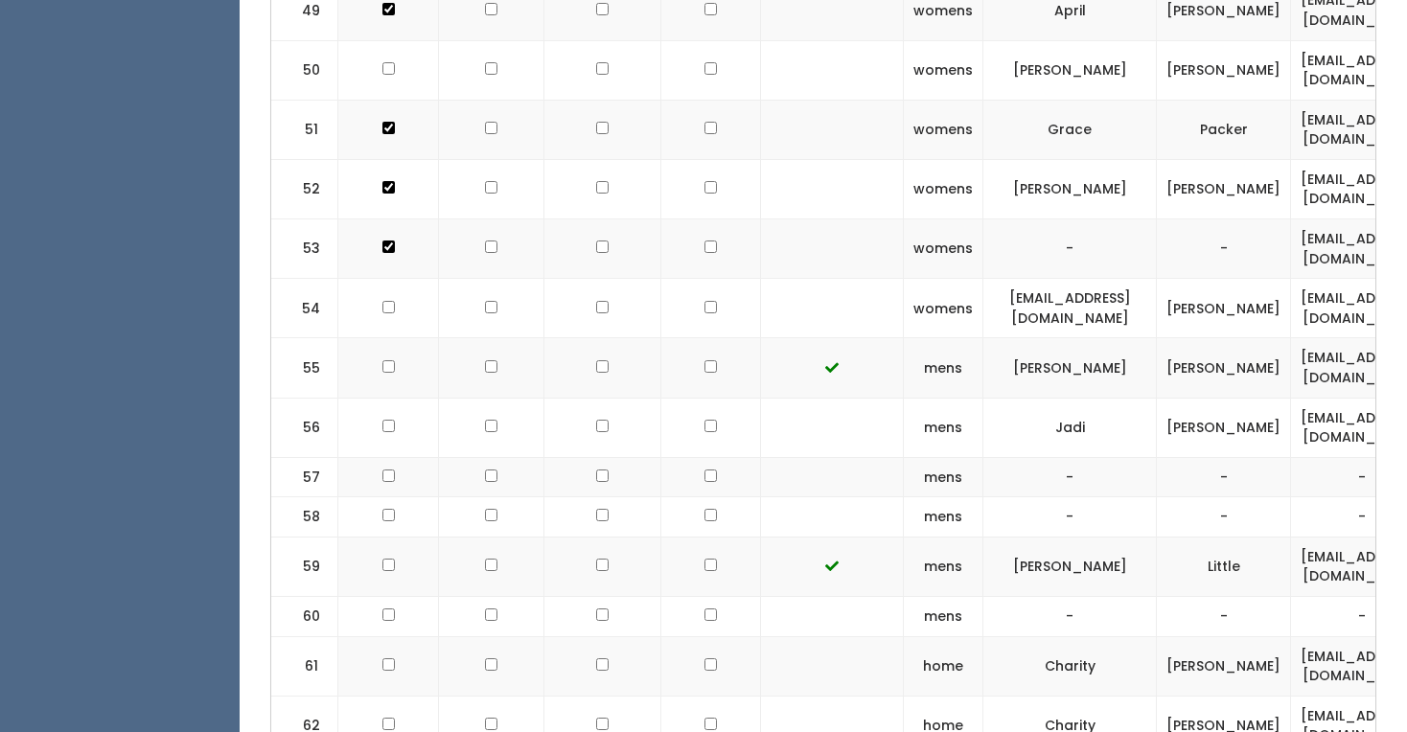
scroll to position [0, 430]
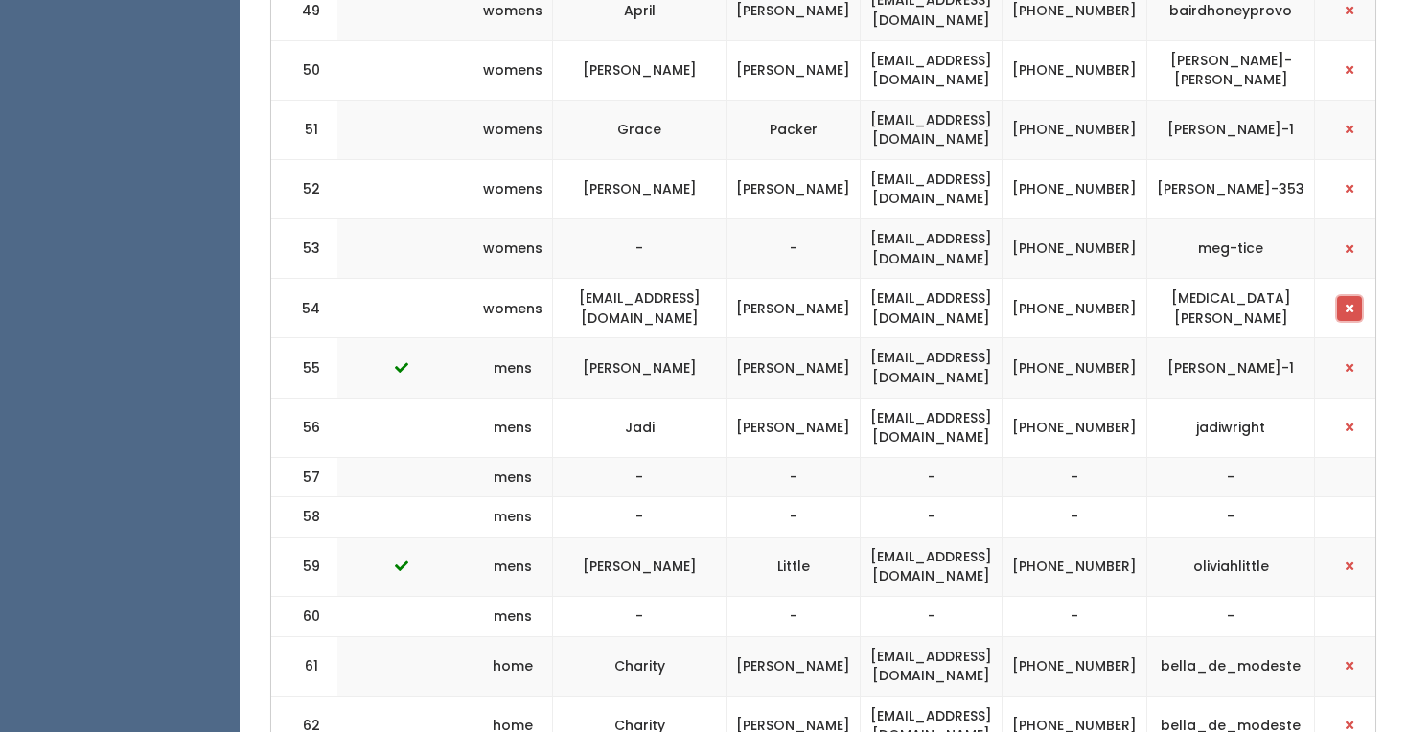
click at [1337, 296] on button "button" at bounding box center [1349, 308] width 25 height 25
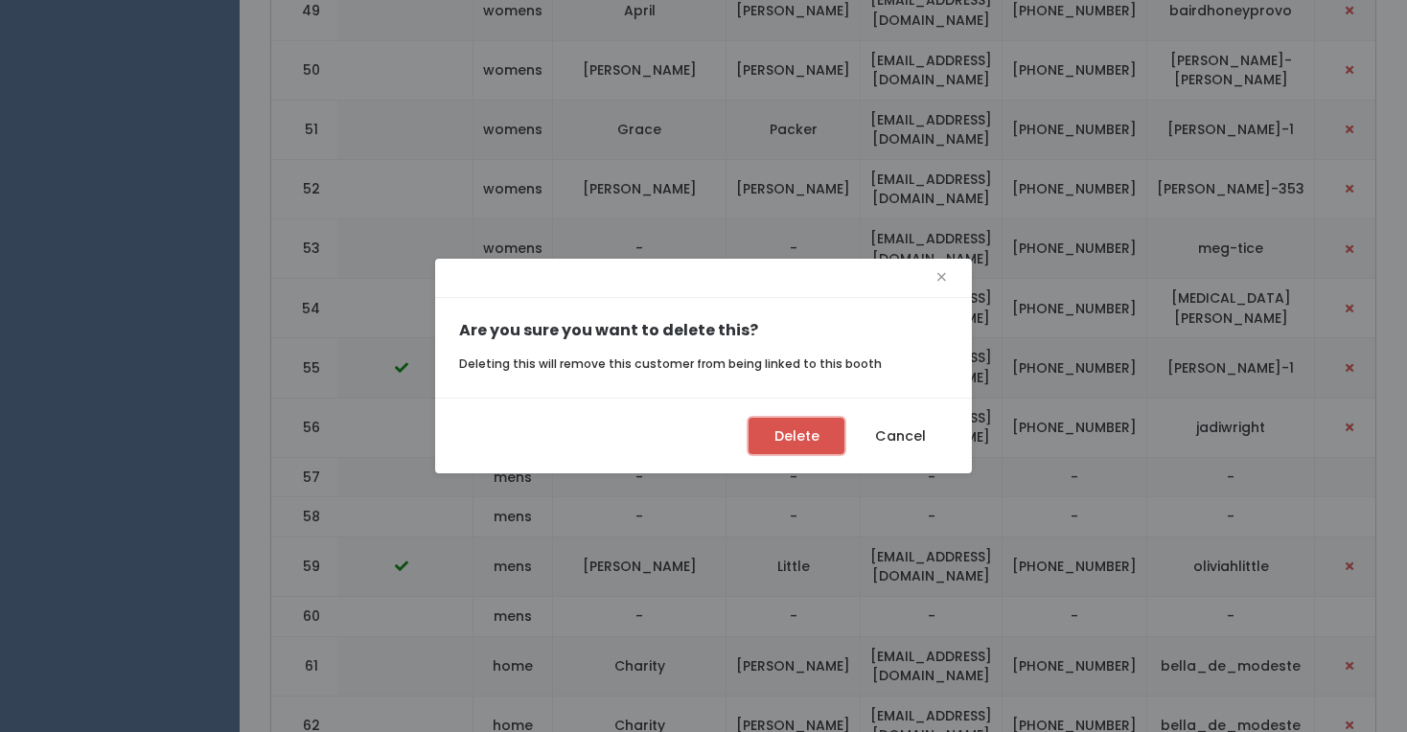
click at [798, 453] on button "Delete" at bounding box center [797, 436] width 96 height 36
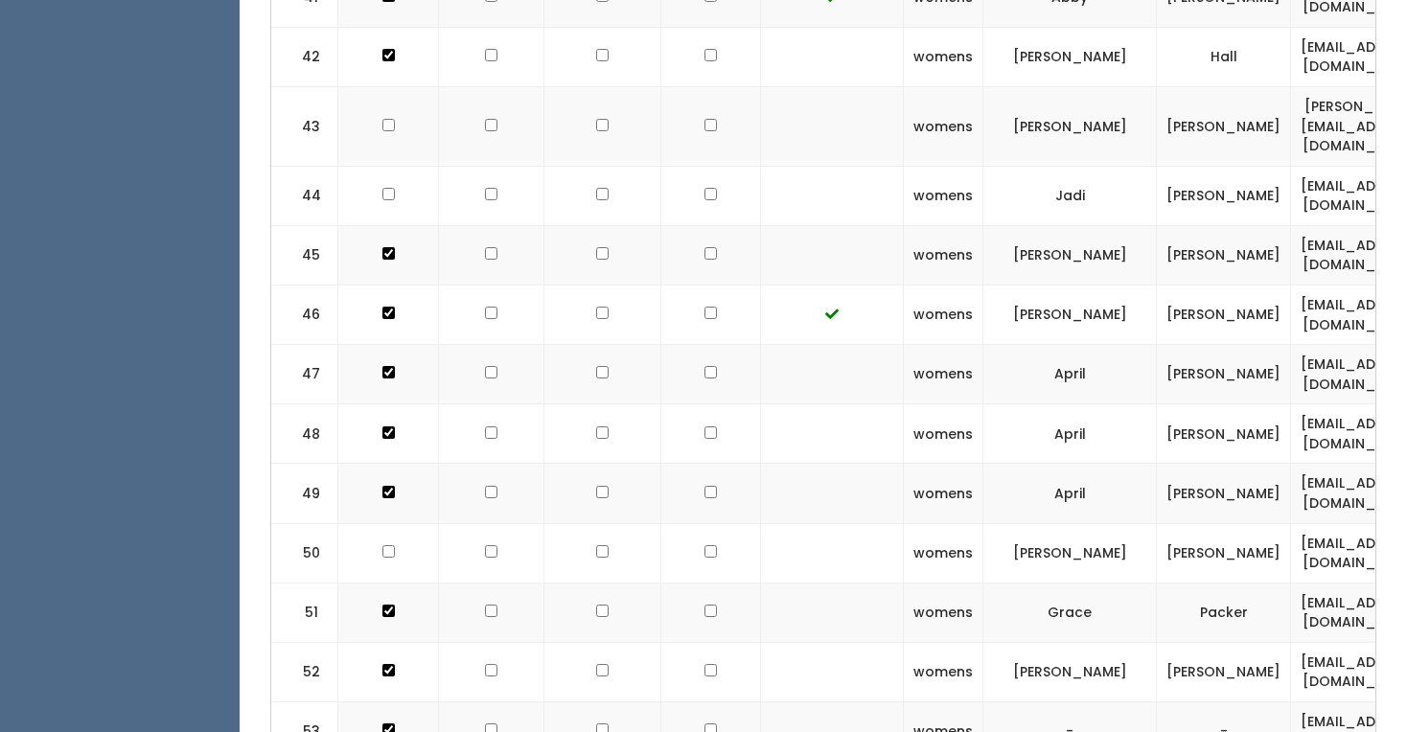
scroll to position [3318, 0]
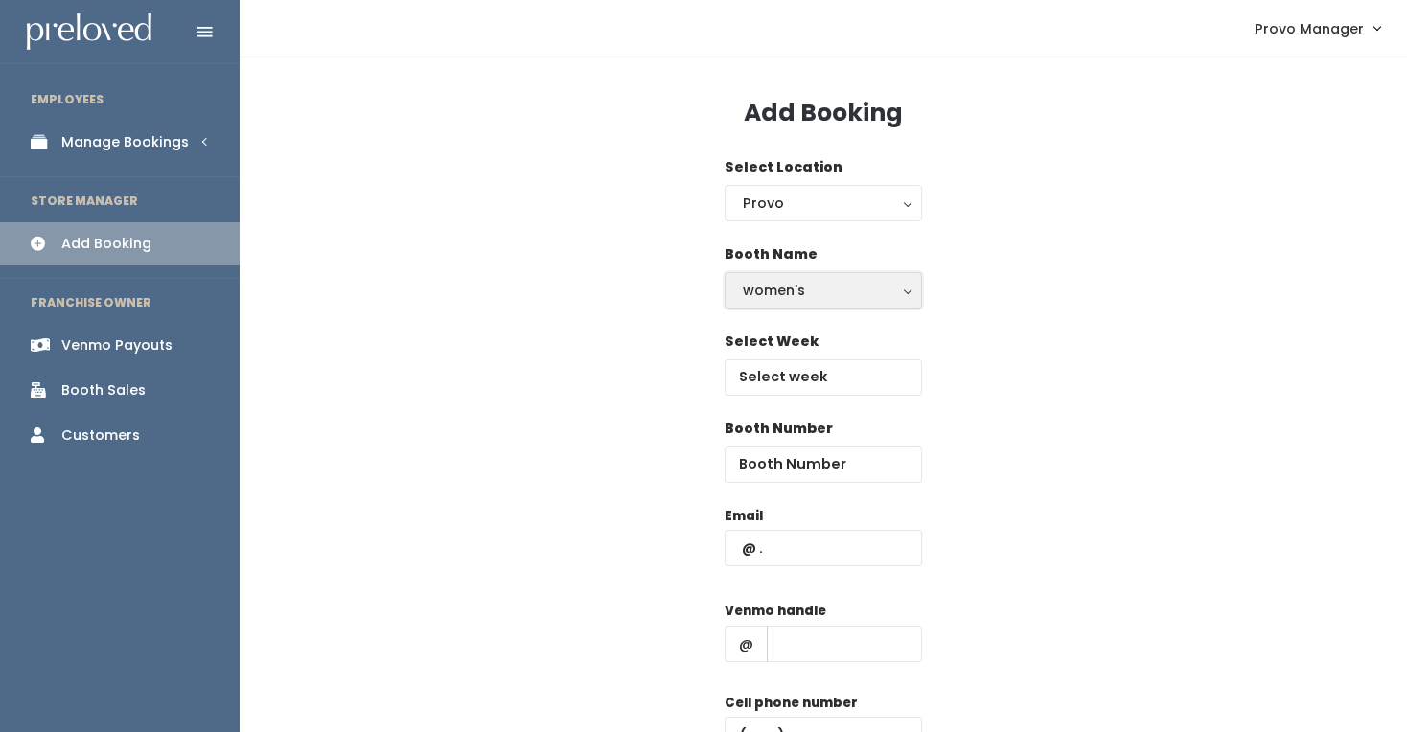
click at [768, 275] on button "women's" at bounding box center [823, 290] width 197 height 36
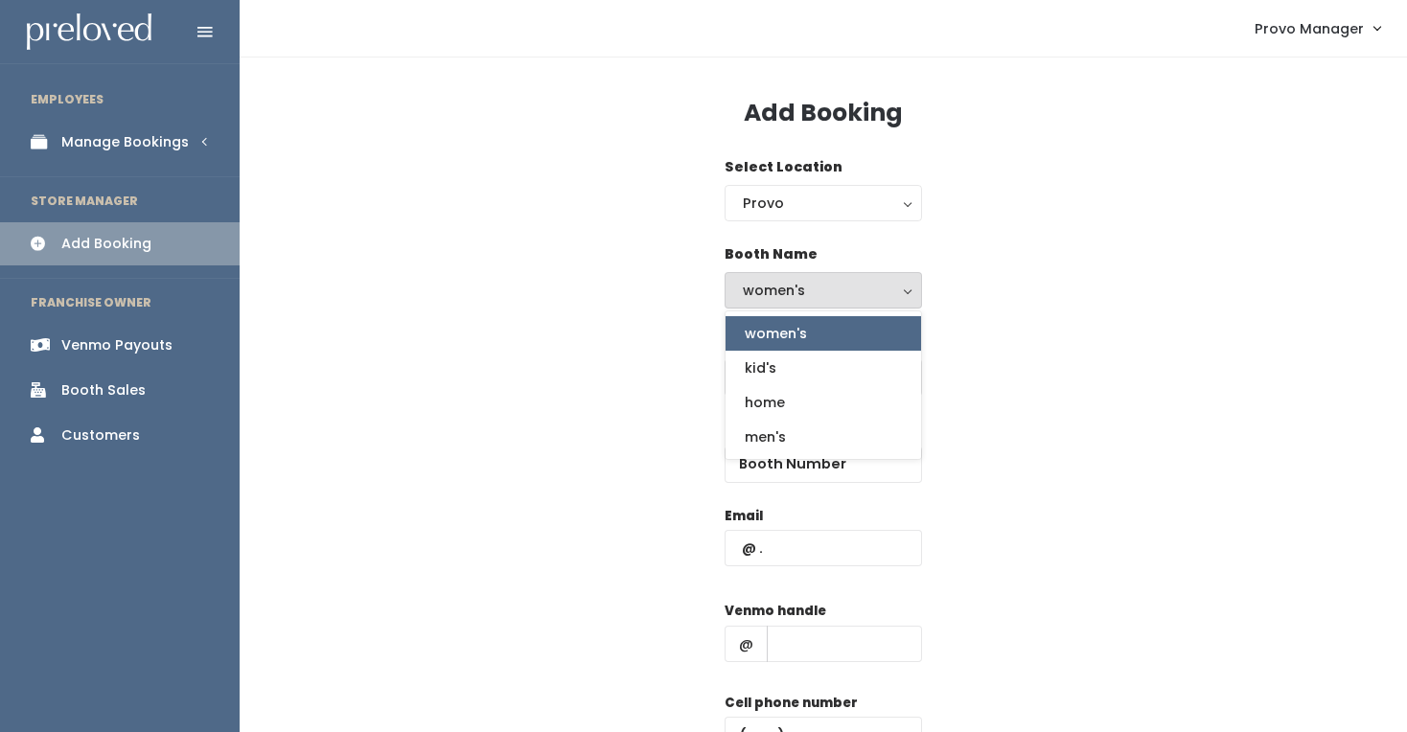
click at [789, 333] on span "women's" at bounding box center [776, 333] width 62 height 21
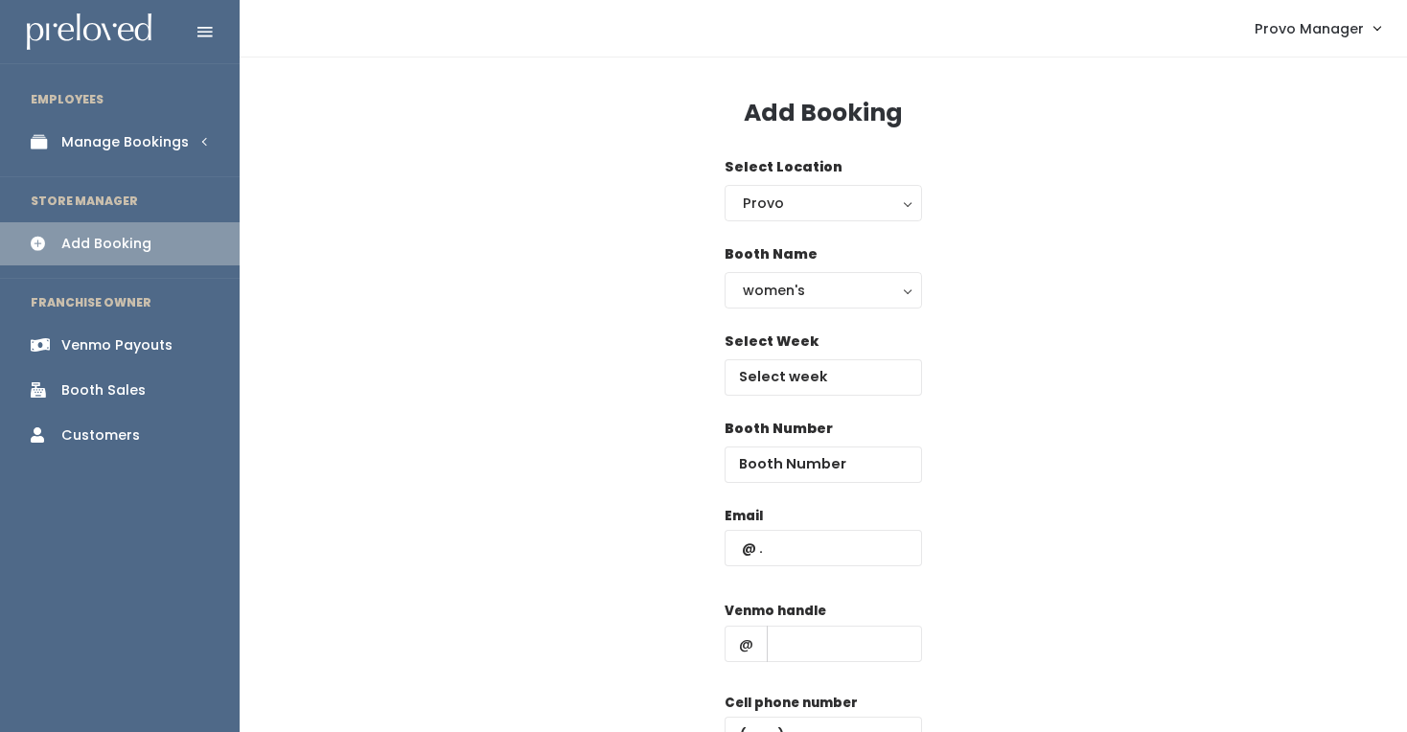
click at [800, 359] on div "Select Week" at bounding box center [823, 364] width 197 height 64
click at [803, 379] on input "text" at bounding box center [823, 377] width 197 height 36
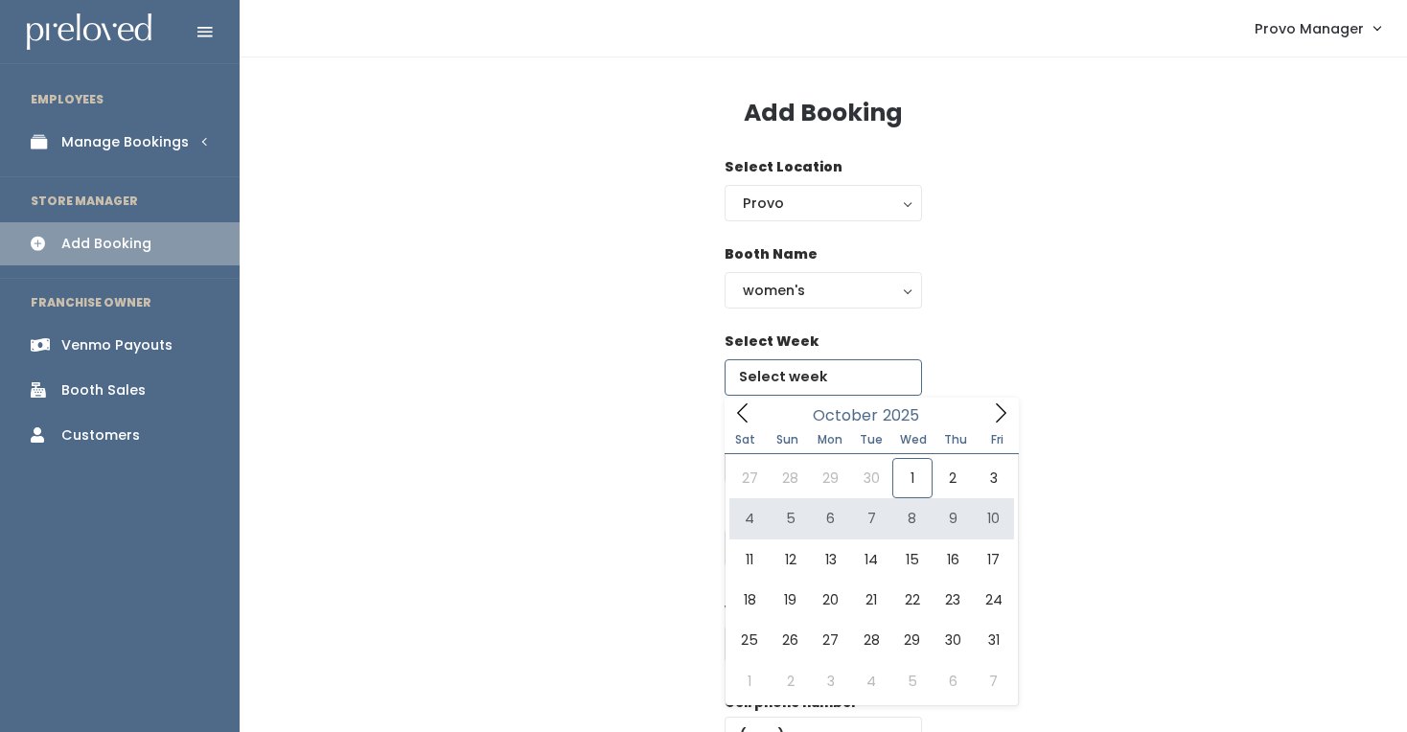
type input "[DATE] to [DATE]"
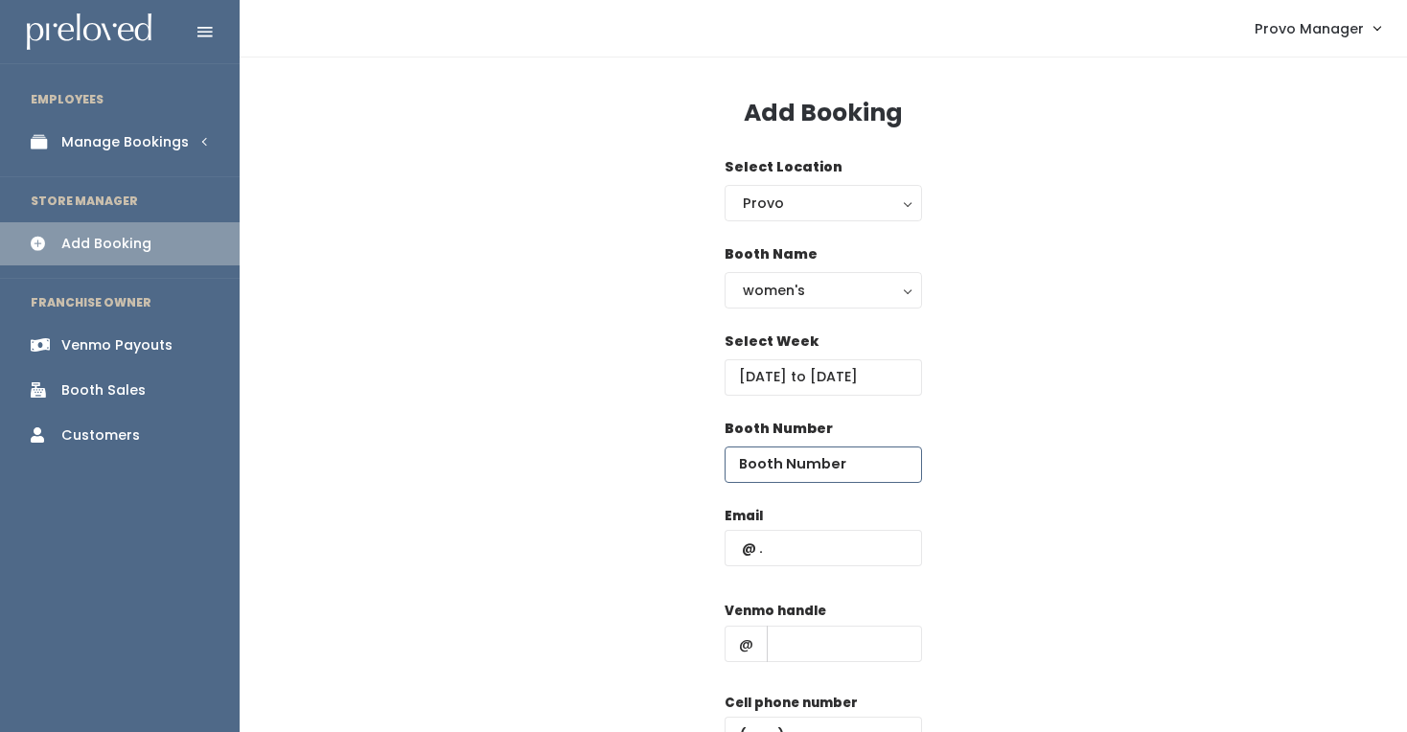
click at [778, 463] on input "number" at bounding box center [823, 465] width 197 height 36
type input "54"
click at [798, 553] on input "text" at bounding box center [823, 548] width 197 height 36
type input "[EMAIL_ADDRESS][DOMAIN_NAME]"
click at [861, 641] on input "text" at bounding box center [844, 644] width 155 height 36
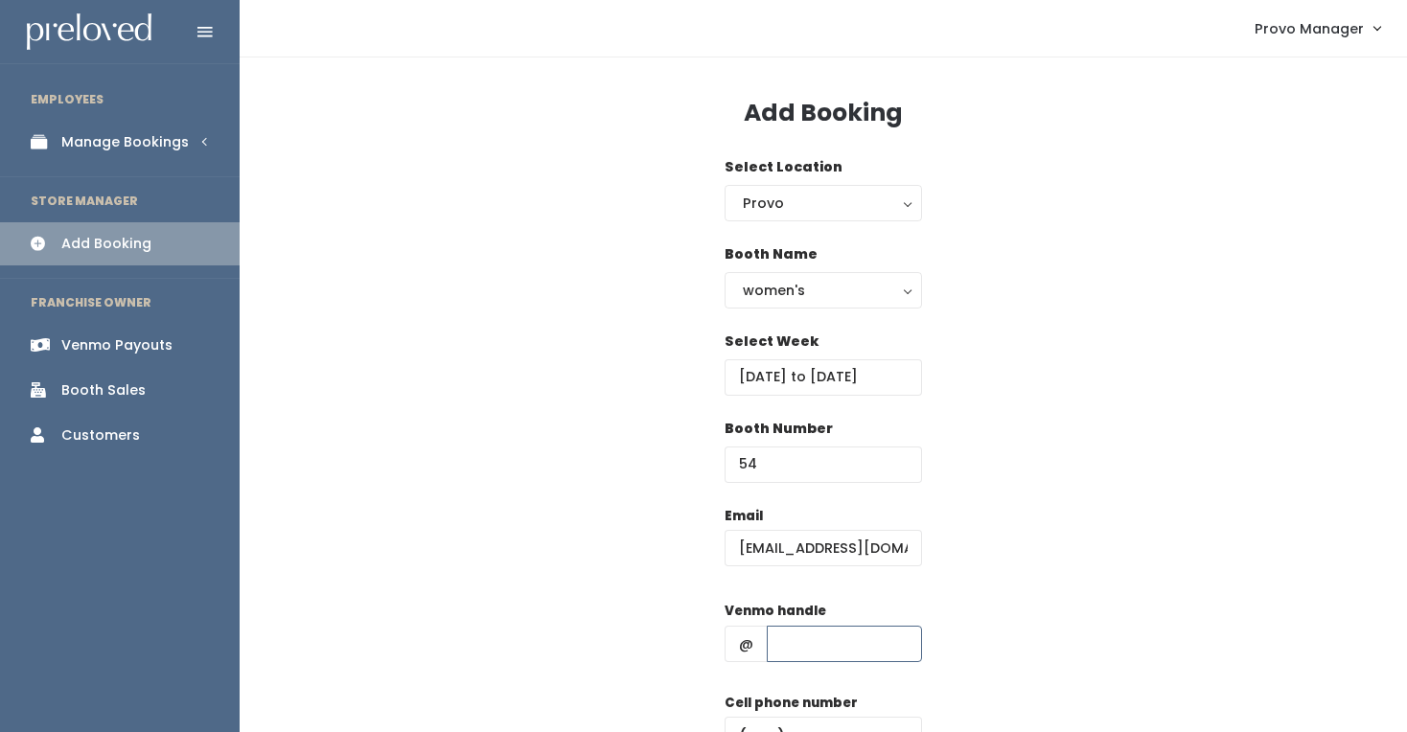
type input "d"
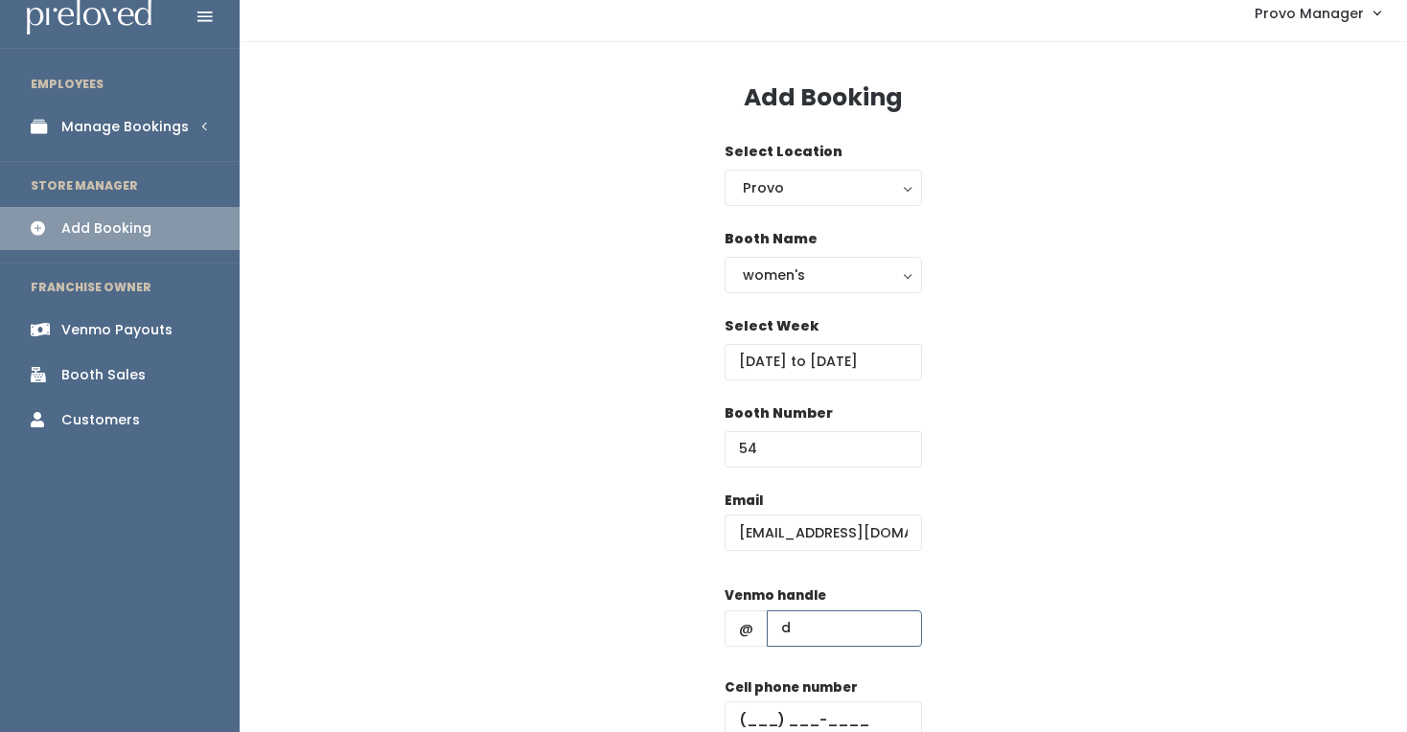
scroll to position [14, 0]
click at [870, 712] on input "text" at bounding box center [823, 721] width 197 height 36
type input "[PHONE_NUMBER]"
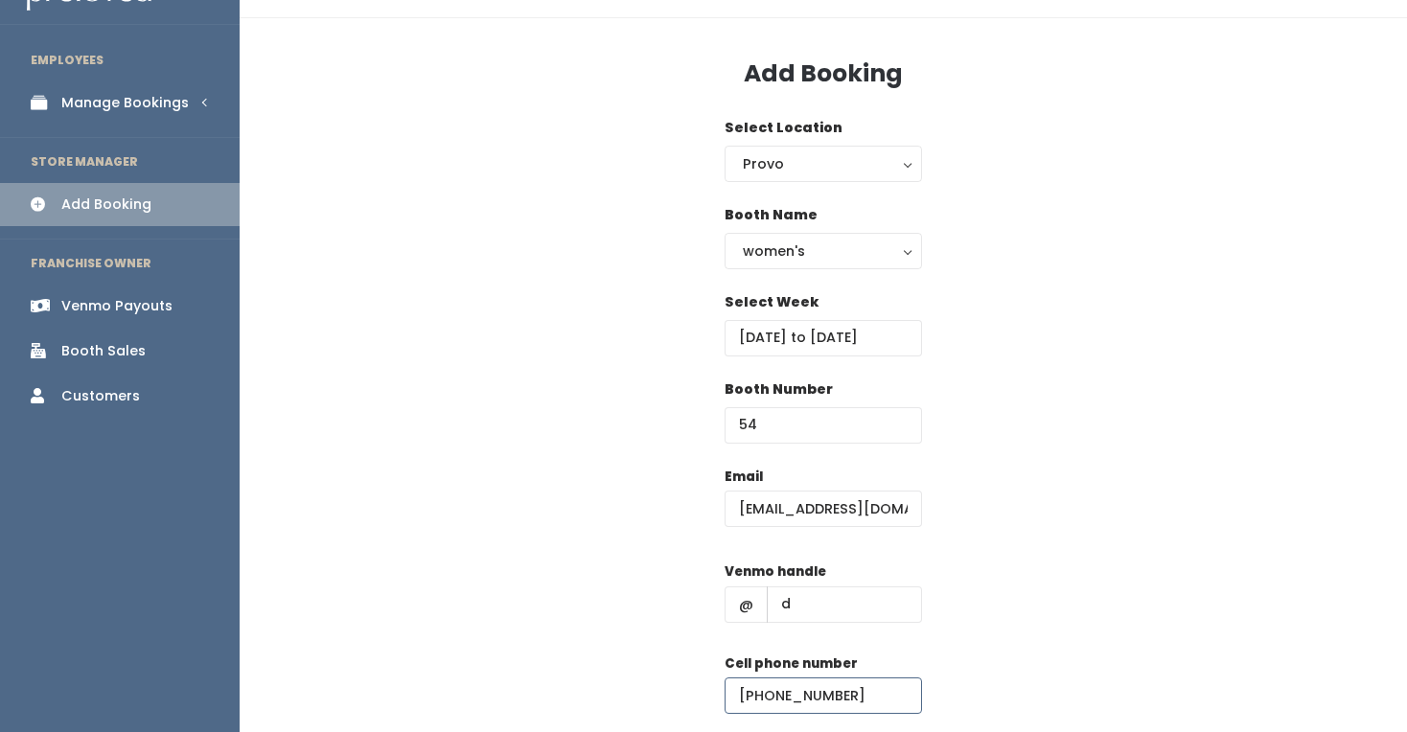
scroll to position [185, 0]
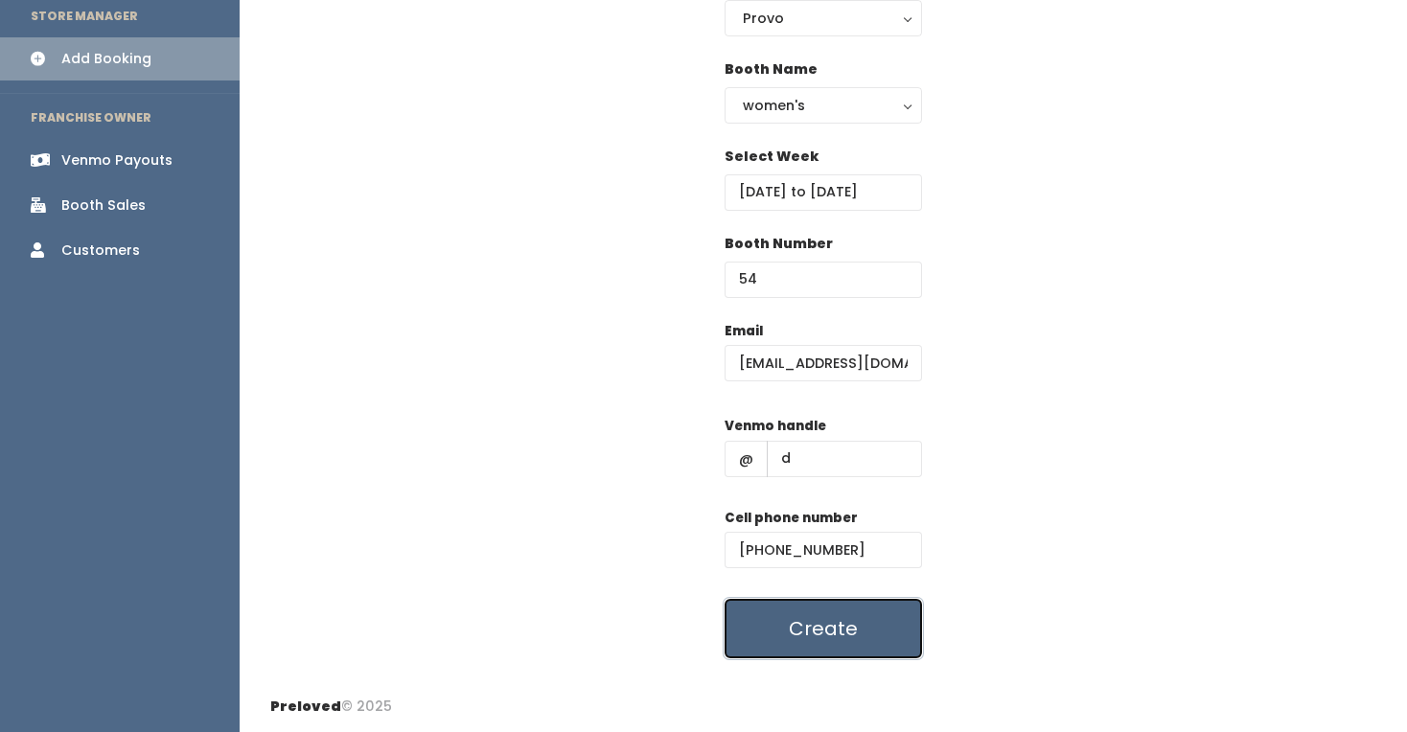
click at [831, 634] on button "Create" at bounding box center [823, 628] width 197 height 59
